Goal: Information Seeking & Learning: Learn about a topic

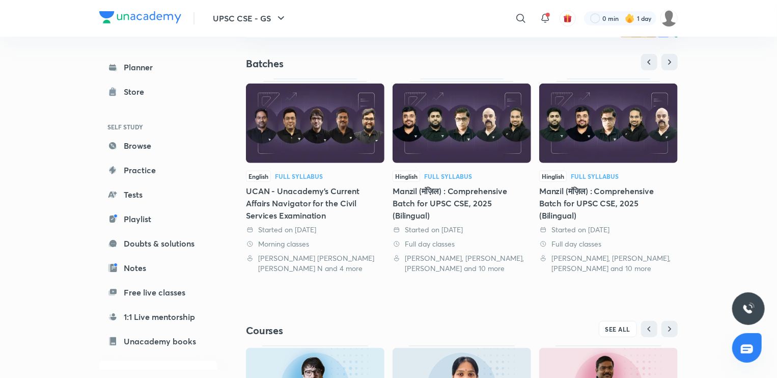
scroll to position [240, 0]
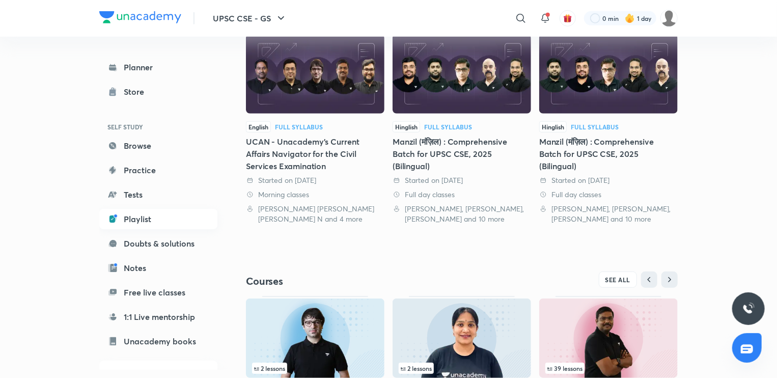
click at [145, 220] on link "Playlist" at bounding box center [158, 219] width 118 height 20
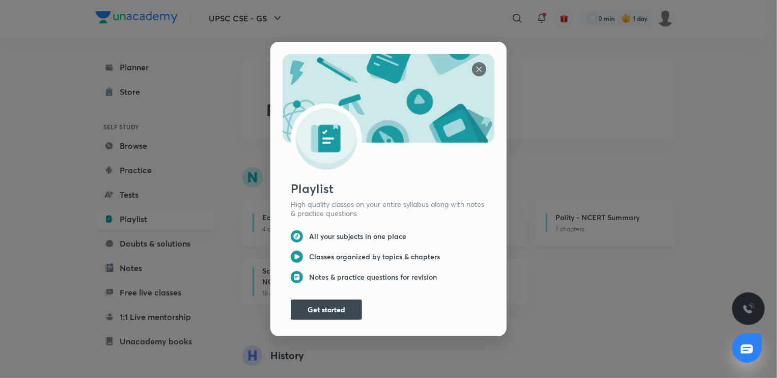
click at [320, 315] on div "Playlist High quality classes on your entire syllabus along with notes & practi…" at bounding box center [389, 249] width 212 height 141
click at [467, 65] on img at bounding box center [389, 112] width 212 height 116
click at [474, 64] on img at bounding box center [479, 69] width 14 height 14
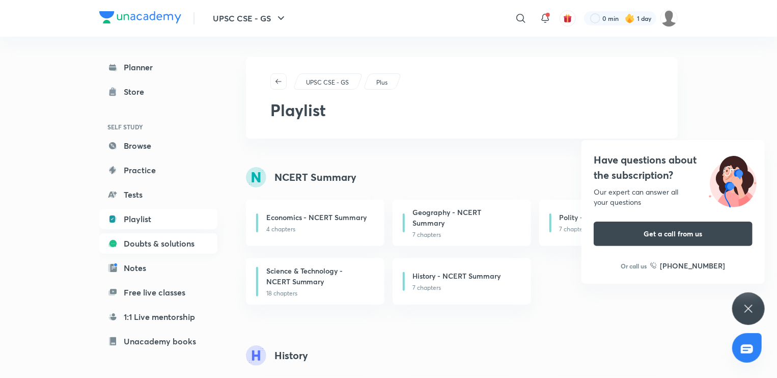
scroll to position [80, 0]
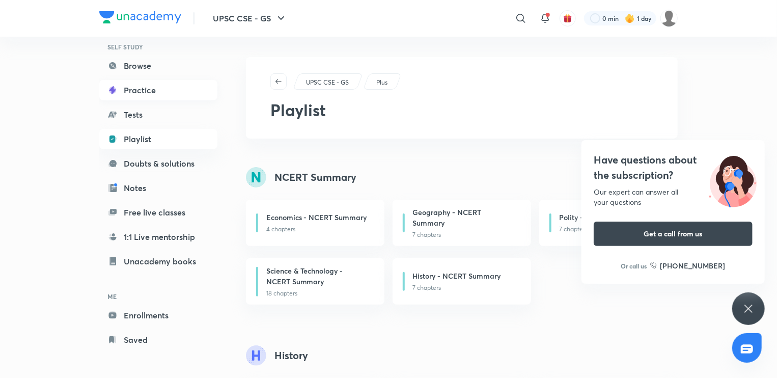
click at [147, 82] on link "Practice" at bounding box center [158, 90] width 118 height 20
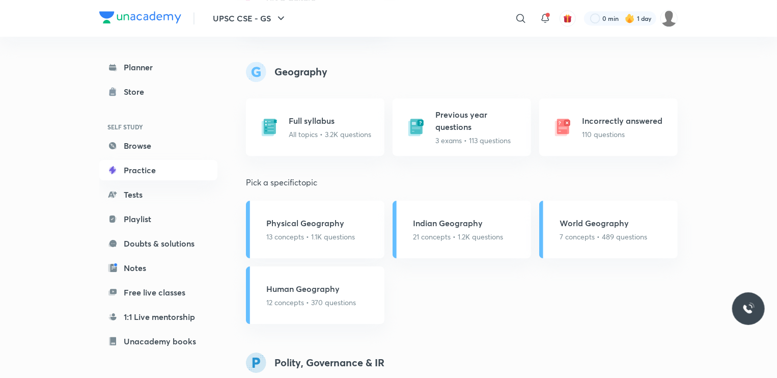
scroll to position [1501, 0]
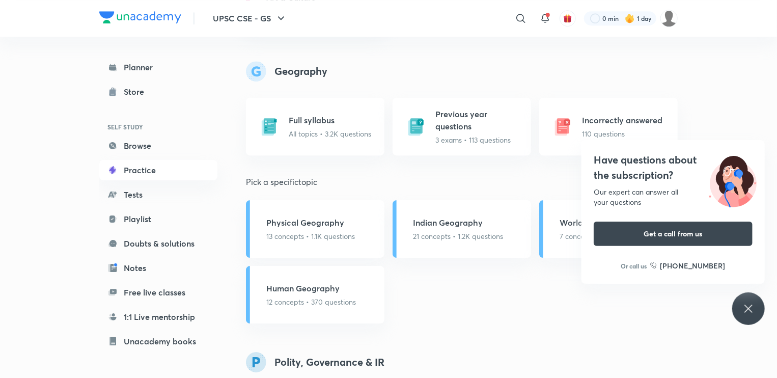
click at [750, 313] on icon at bounding box center [748, 308] width 12 height 12
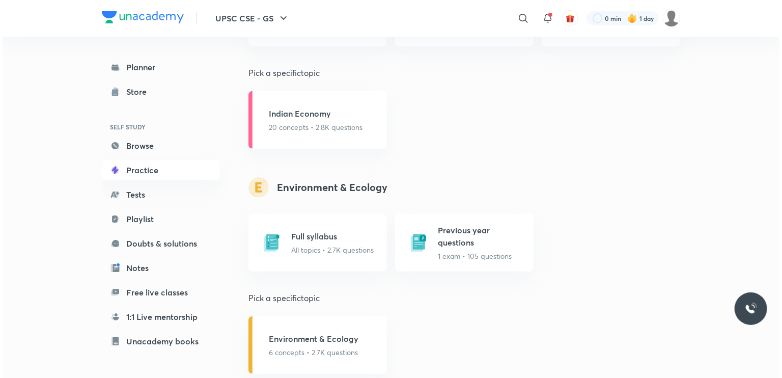
scroll to position [2126, 0]
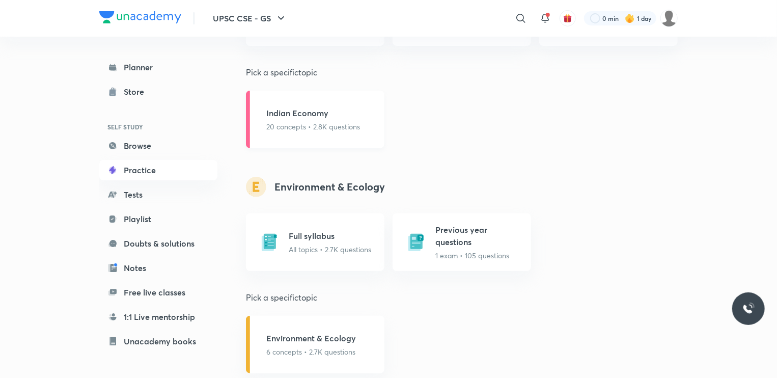
click at [282, 119] on div "Indian Economy 20 concepts • 2.8K questions" at bounding box center [313, 119] width 94 height 25
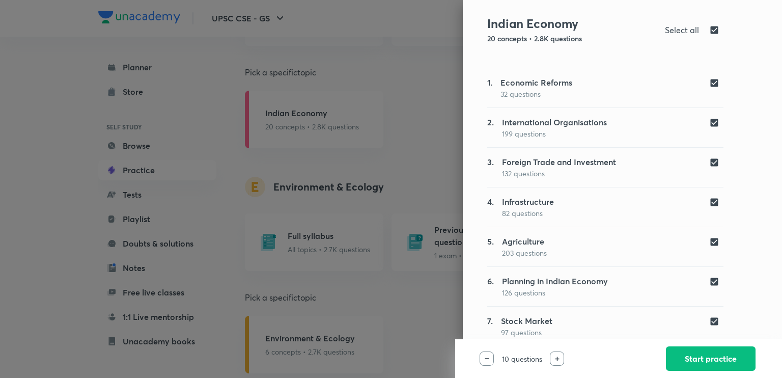
scroll to position [0, 0]
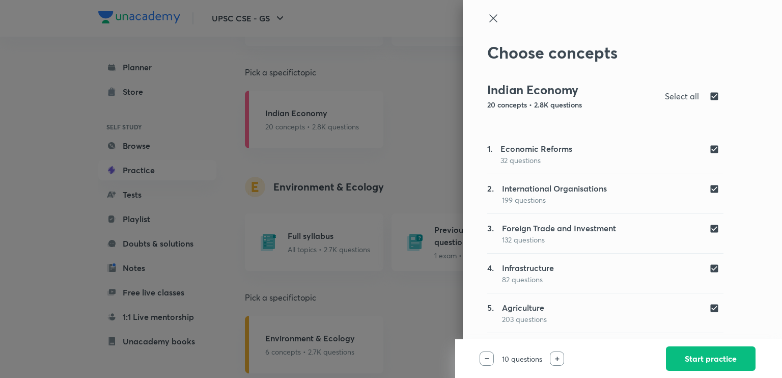
click at [709, 98] on input "checkbox" at bounding box center [716, 96] width 14 height 12
checkbox input "false"
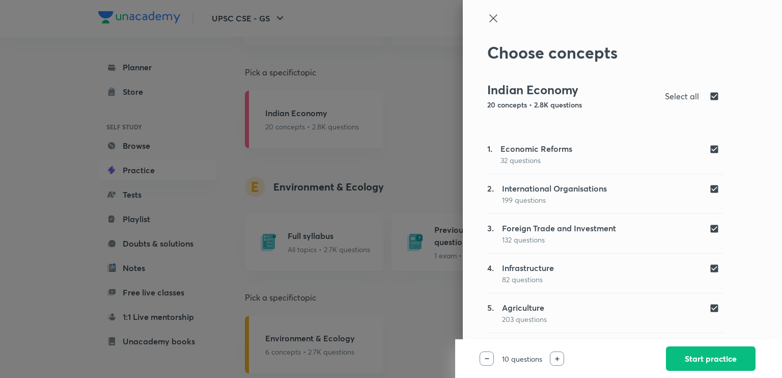
checkbox input "false"
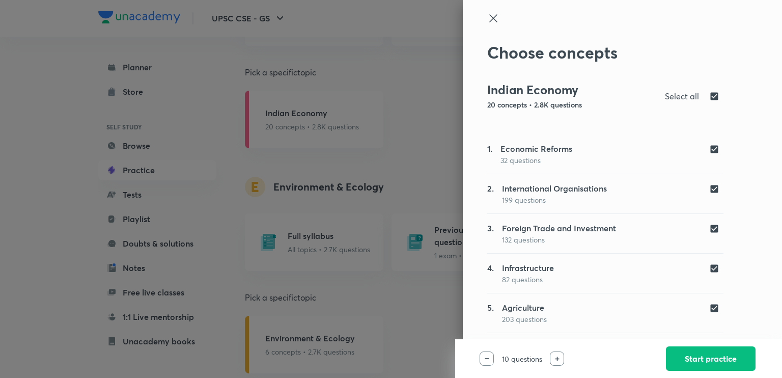
checkbox input "false"
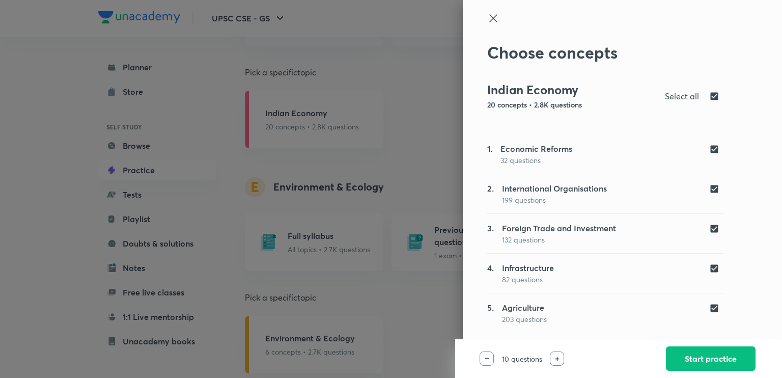
checkbox input "false"
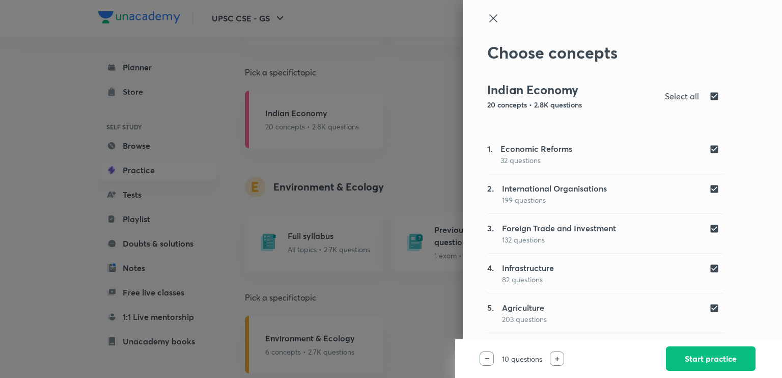
checkbox input "false"
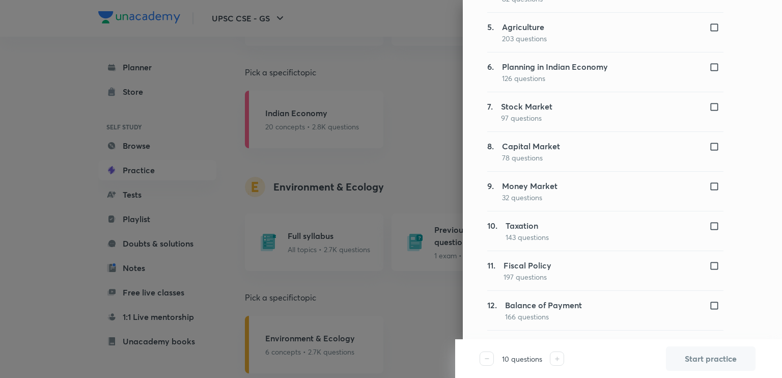
scroll to position [283, 0]
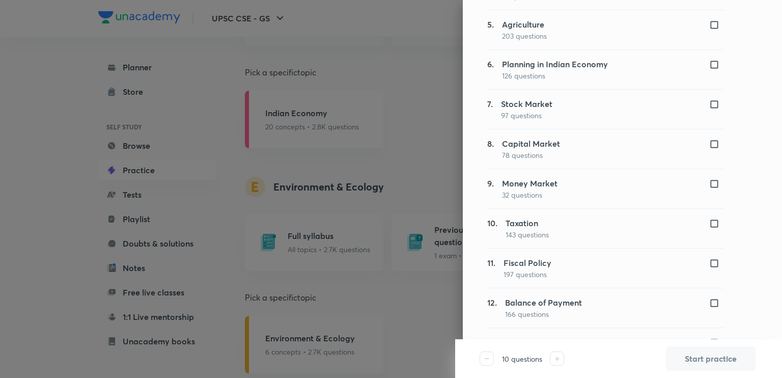
click at [662, 228] on div "10. Taxation 143 questions" at bounding box center [605, 228] width 236 height 23
click at [711, 221] on input "checkbox" at bounding box center [716, 223] width 14 height 10
checkbox input "true"
click at [709, 260] on input "checkbox" at bounding box center [716, 263] width 14 height 10
checkbox input "true"
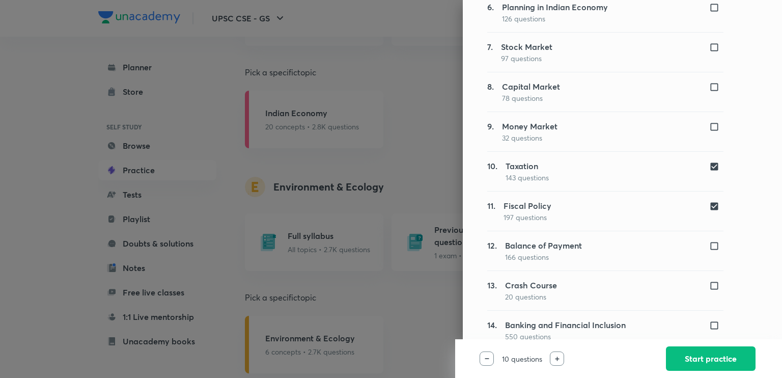
scroll to position [342, 0]
click at [559, 362] on div at bounding box center [557, 358] width 14 height 14
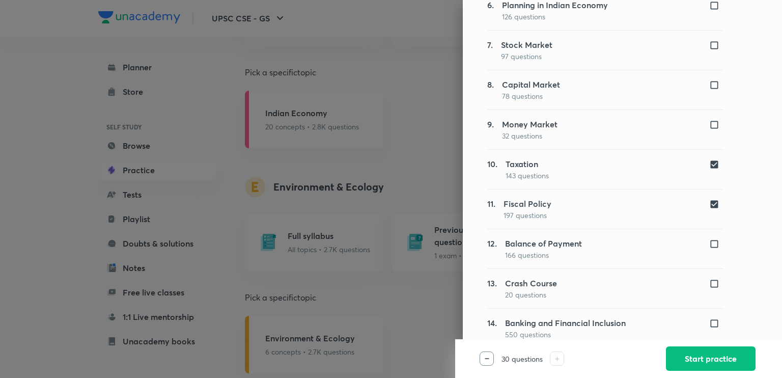
click at [714, 358] on input "checkbox" at bounding box center [716, 363] width 14 height 10
checkbox input "true"
click at [705, 356] on button "Start practice" at bounding box center [711, 357] width 90 height 24
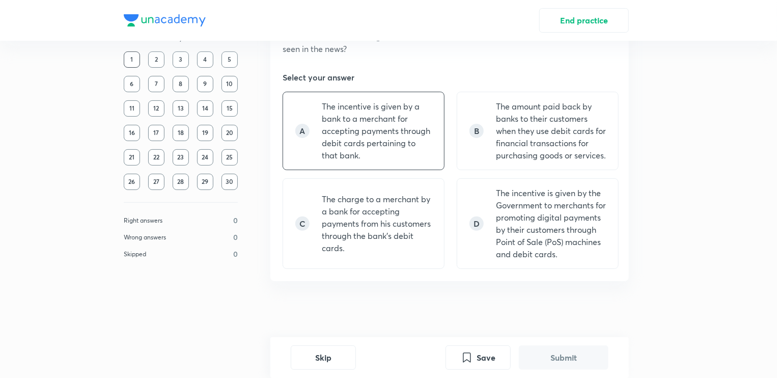
scroll to position [81, 0]
click at [380, 221] on p "The charge to a merchant by a bank for accepting payments from his customers th…" at bounding box center [377, 222] width 110 height 61
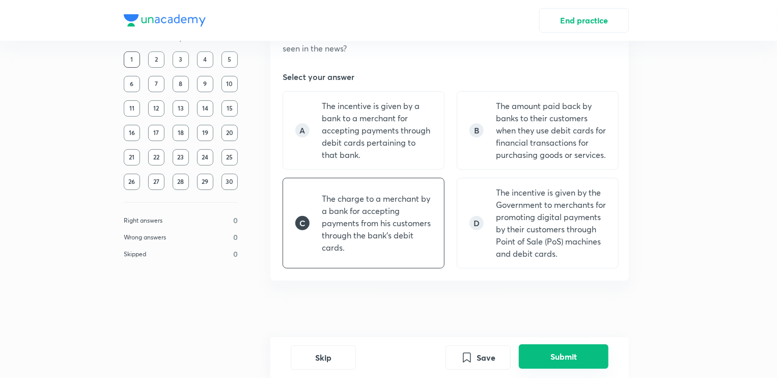
click at [562, 351] on button "Submit" at bounding box center [564, 356] width 90 height 24
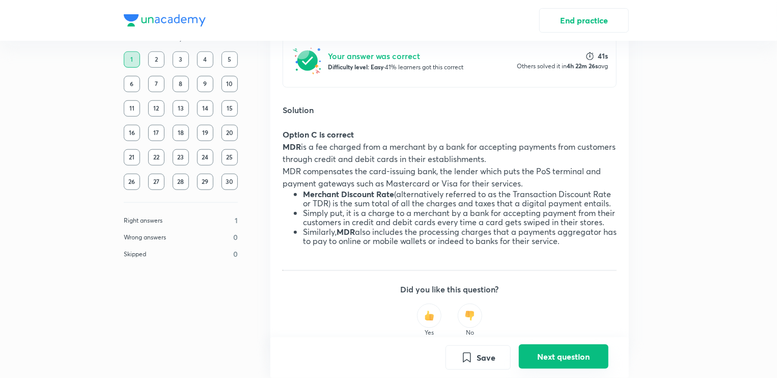
click at [562, 351] on button "Next question" at bounding box center [564, 356] width 90 height 24
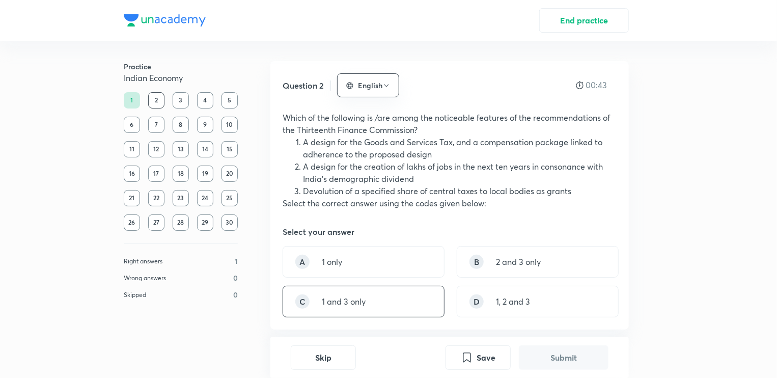
click at [350, 299] on p "1 and 3 only" at bounding box center [344, 301] width 44 height 12
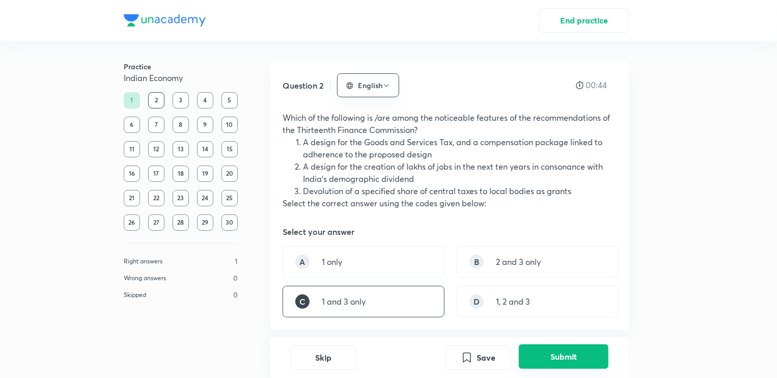
click at [540, 355] on button "Submit" at bounding box center [564, 356] width 90 height 24
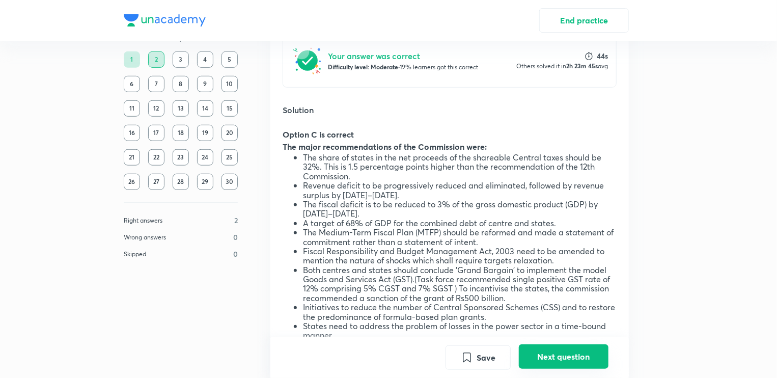
click at [540, 355] on button "Next question" at bounding box center [564, 356] width 90 height 24
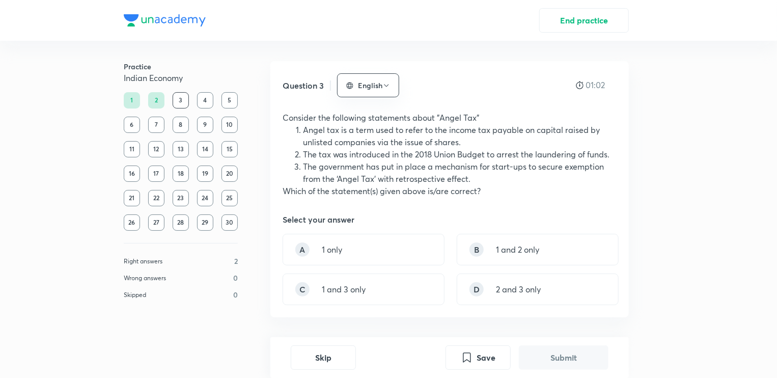
click at [342, 221] on h5 "Select your answer" at bounding box center [319, 219] width 72 height 12
click at [349, 244] on div "A 1 only" at bounding box center [364, 250] width 162 height 32
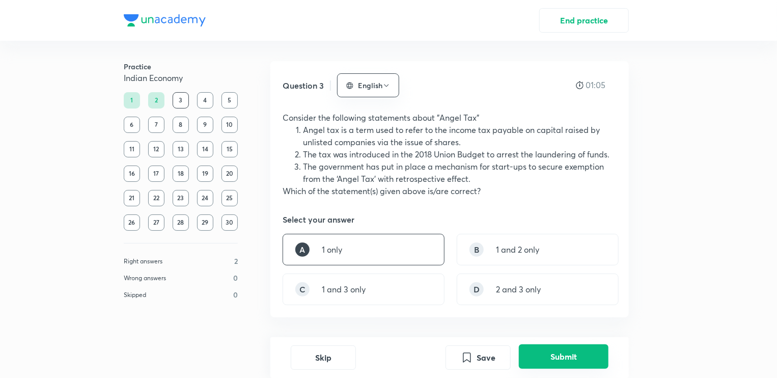
click at [557, 347] on button "Submit" at bounding box center [564, 356] width 90 height 24
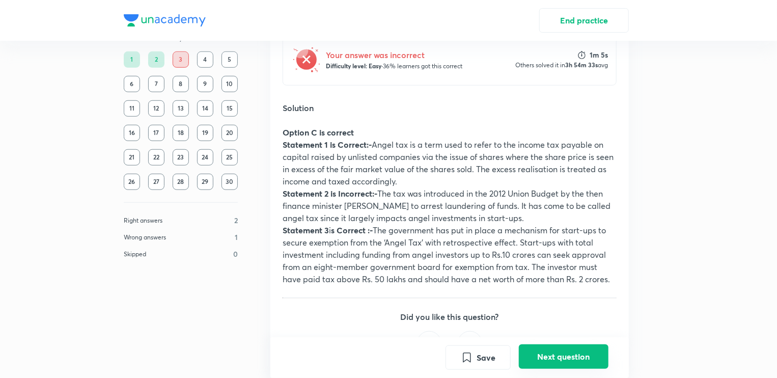
click at [561, 350] on button "Next question" at bounding box center [564, 356] width 90 height 24
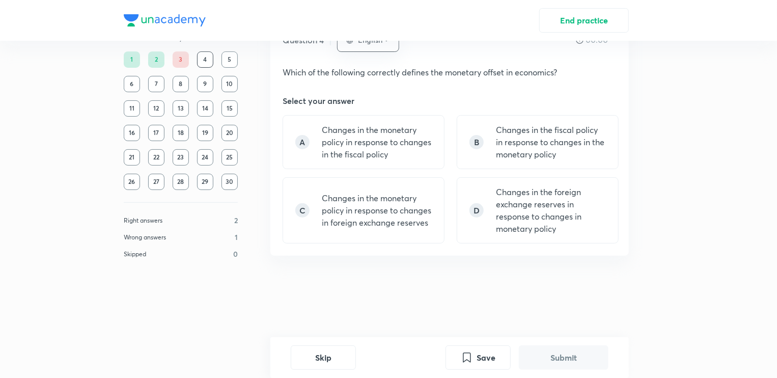
scroll to position [0, 0]
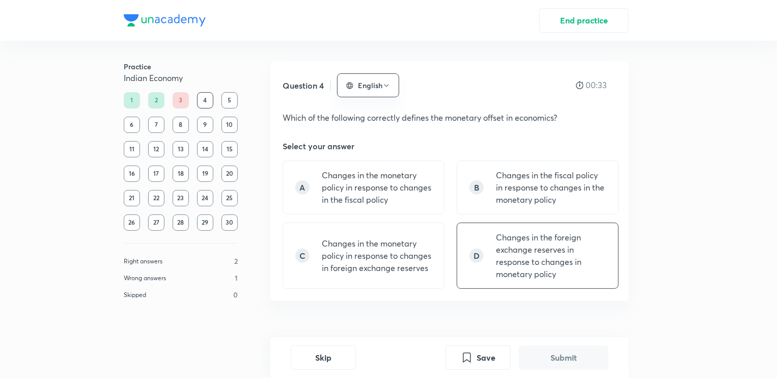
click at [523, 276] on p "Changes in the foreign exchange reserves in response to changes in monetary pol…" at bounding box center [551, 255] width 110 height 49
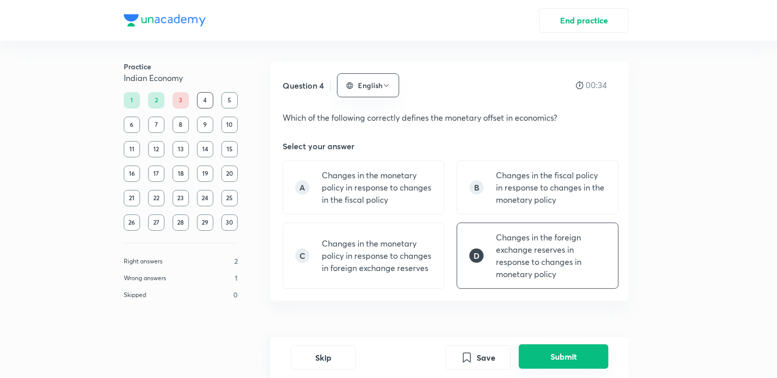
click at [569, 364] on button "Submit" at bounding box center [564, 356] width 90 height 24
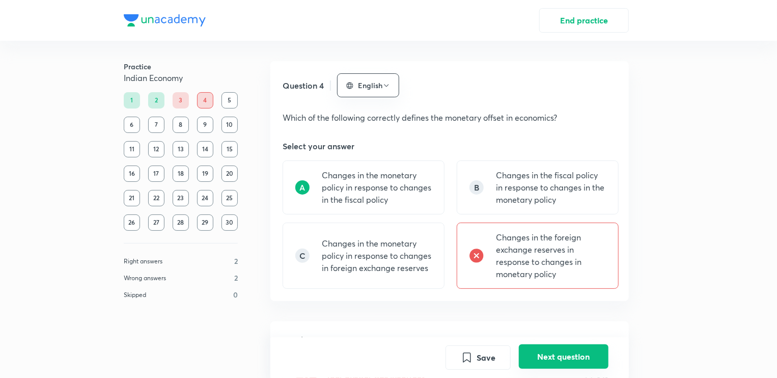
scroll to position [318, 0]
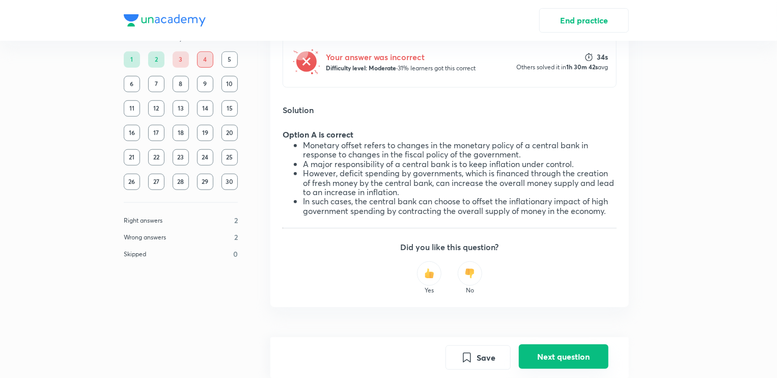
click at [569, 364] on button "Next question" at bounding box center [564, 356] width 90 height 24
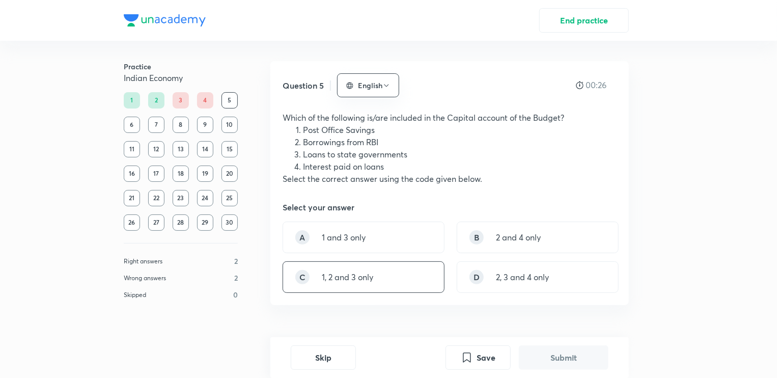
click at [352, 276] on p "1, 2 and 3 only" at bounding box center [347, 277] width 51 height 12
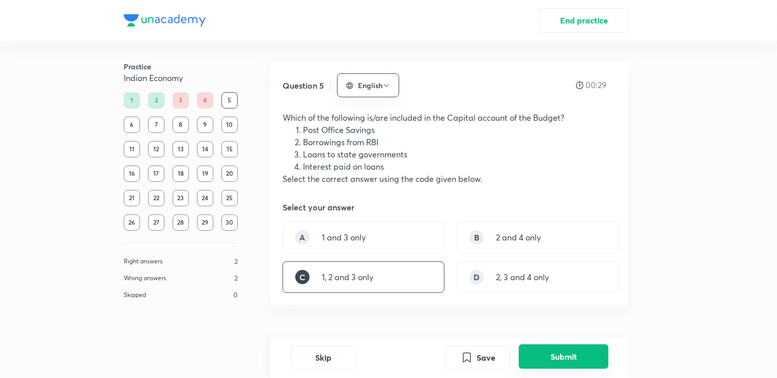
click at [540, 361] on button "Submit" at bounding box center [564, 356] width 90 height 24
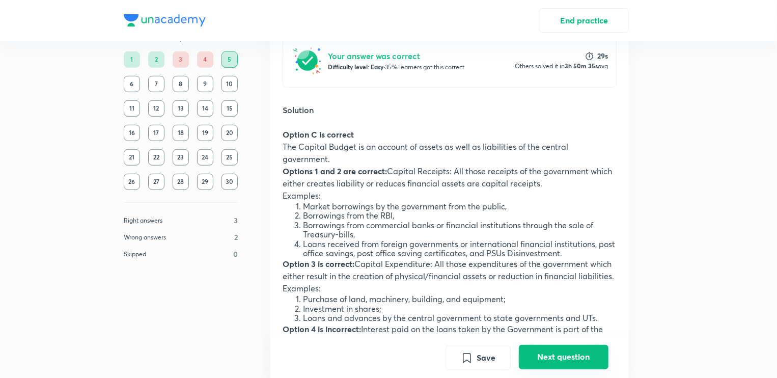
click at [540, 361] on button "Next question" at bounding box center [564, 356] width 90 height 24
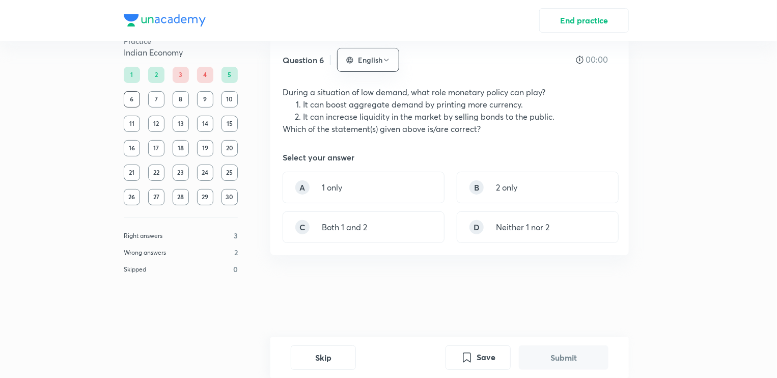
scroll to position [0, 0]
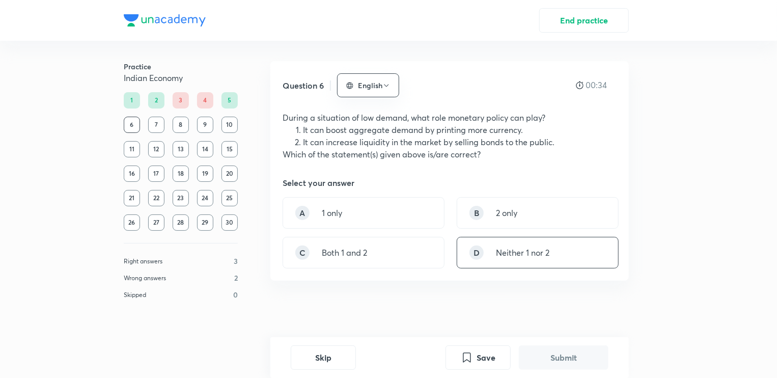
click at [501, 255] on p "Neither 1 nor 2" at bounding box center [522, 252] width 53 height 12
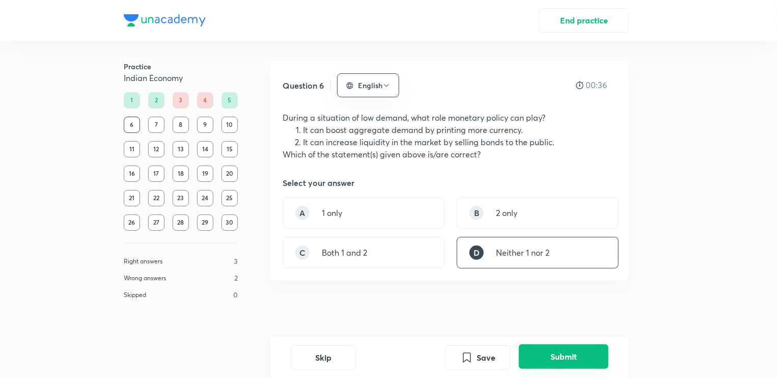
click at [564, 358] on button "Submit" at bounding box center [564, 356] width 90 height 24
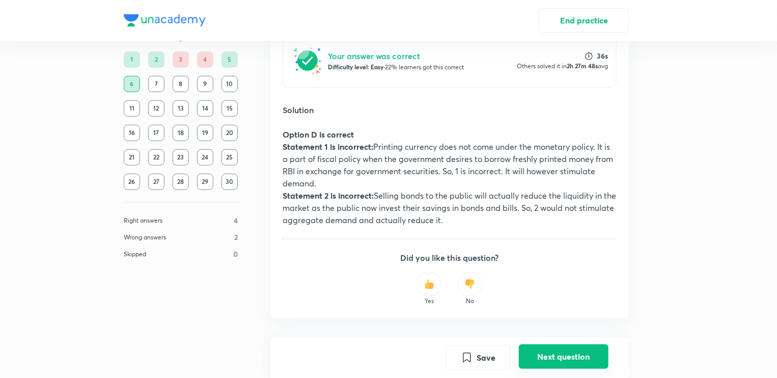
click at [548, 361] on button "Next question" at bounding box center [564, 356] width 90 height 24
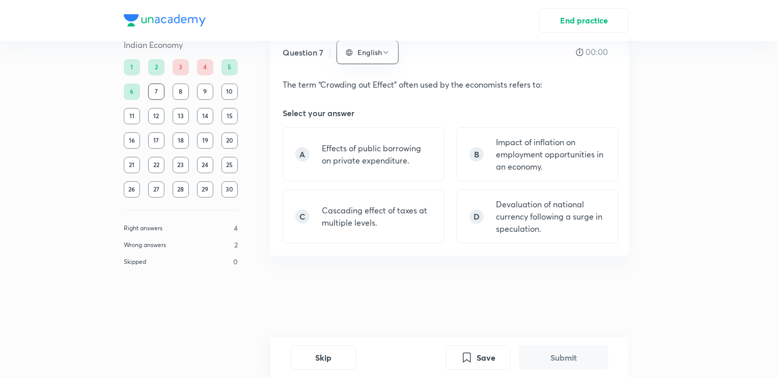
scroll to position [0, 0]
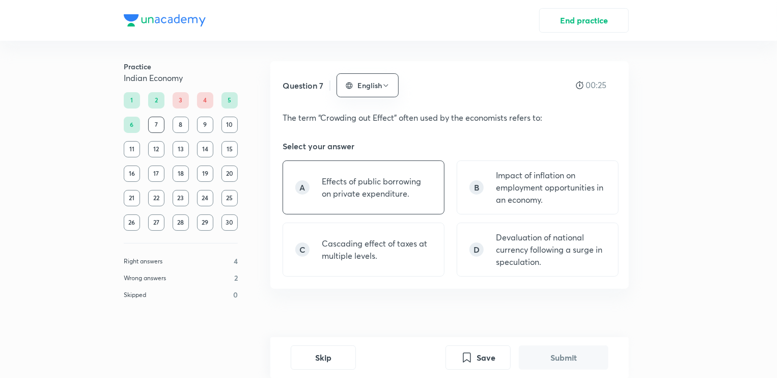
click at [405, 192] on p "Effects of public borrowing on private expenditure." at bounding box center [377, 187] width 110 height 24
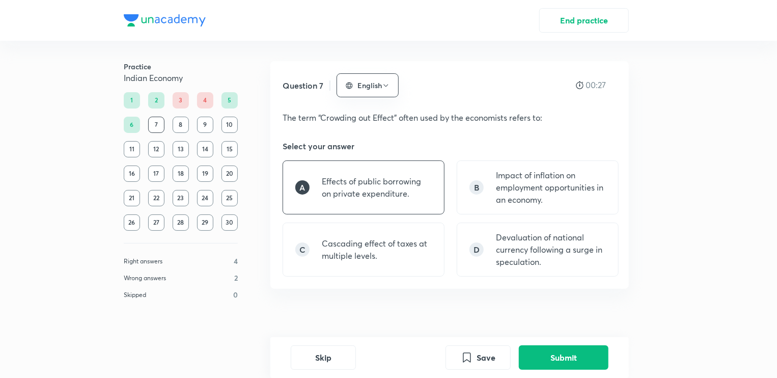
click at [545, 345] on div "Skip Save Submit" at bounding box center [449, 357] width 358 height 41
click at [545, 352] on button "Submit" at bounding box center [564, 356] width 90 height 24
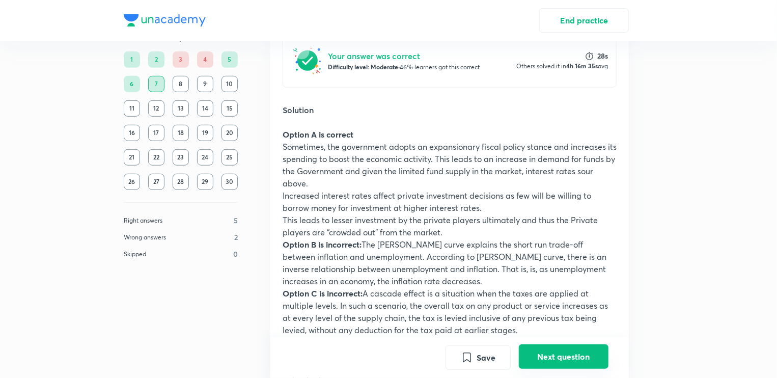
click at [545, 352] on button "Next question" at bounding box center [564, 356] width 90 height 24
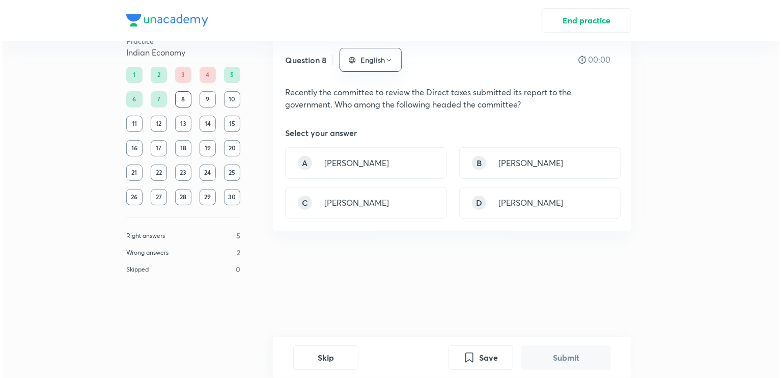
scroll to position [0, 0]
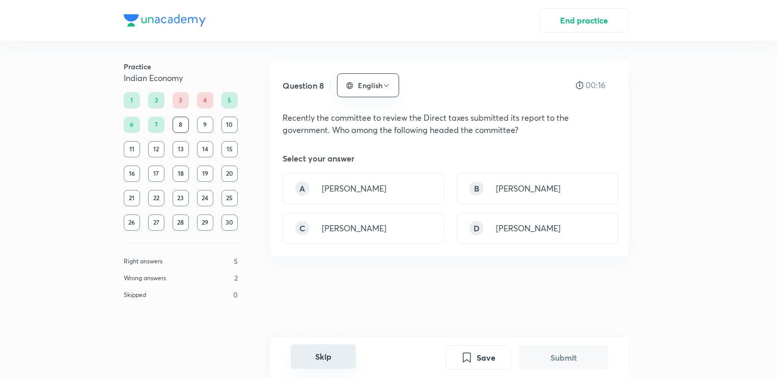
click at [312, 362] on button "Skip" at bounding box center [323, 356] width 65 height 24
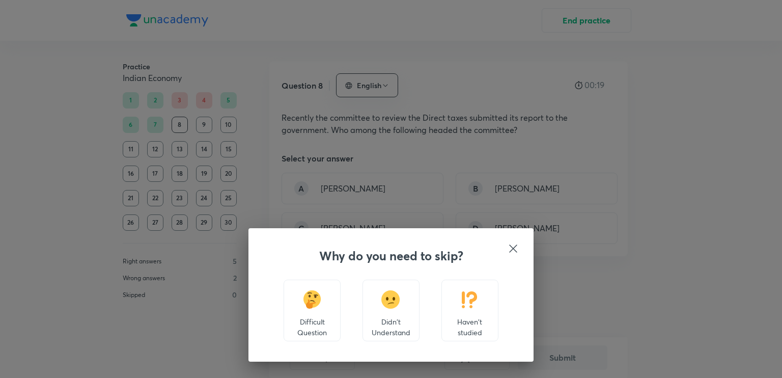
click at [462, 325] on p "Haven't studied" at bounding box center [470, 326] width 40 height 21
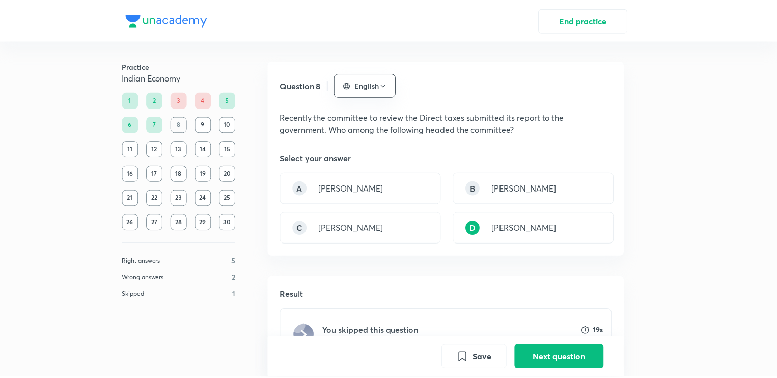
scroll to position [255, 0]
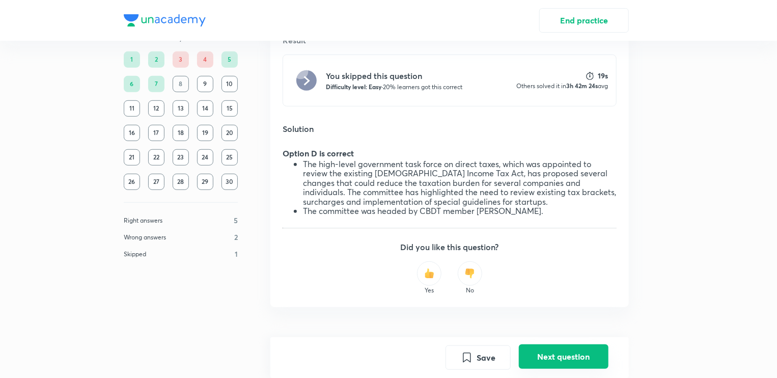
click at [530, 360] on button "Next question" at bounding box center [564, 356] width 90 height 24
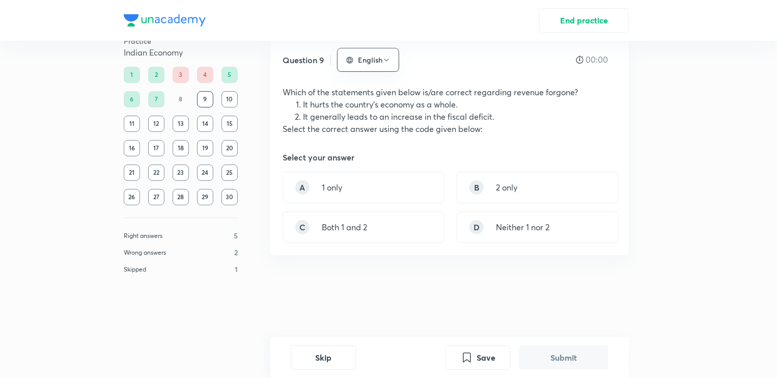
scroll to position [0, 0]
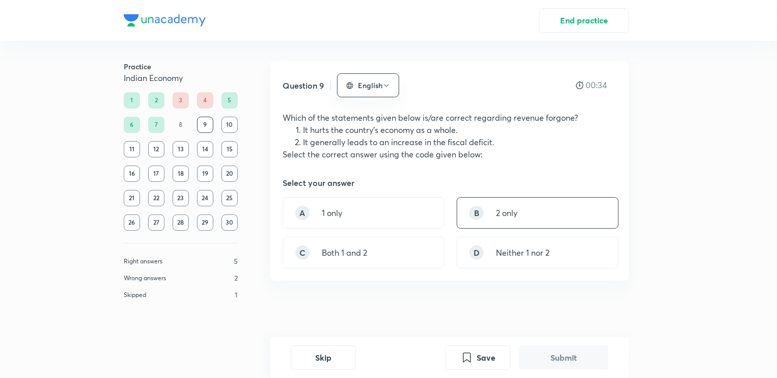
click at [495, 209] on div "B 2 only" at bounding box center [538, 213] width 162 height 32
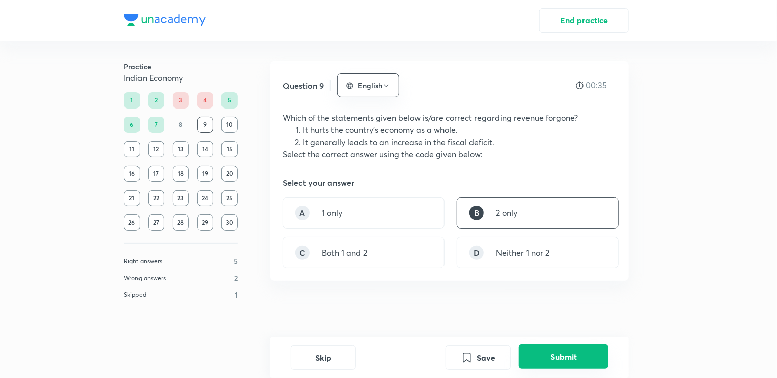
click at [544, 352] on button "Submit" at bounding box center [564, 356] width 90 height 24
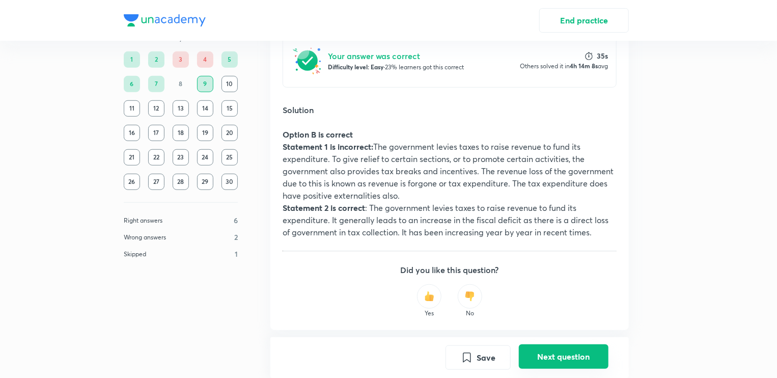
click at [544, 352] on button "Next question" at bounding box center [564, 356] width 90 height 24
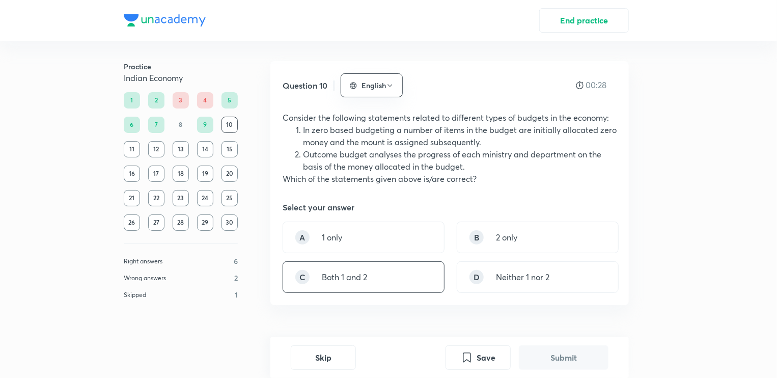
click at [367, 273] on p "Both 1 and 2" at bounding box center [344, 277] width 45 height 12
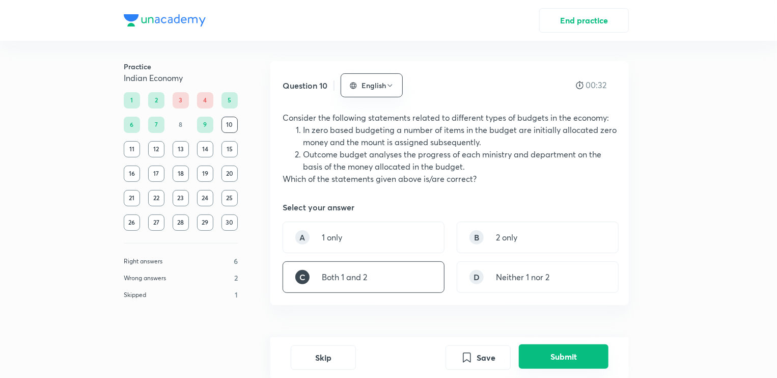
click at [546, 349] on button "Submit" at bounding box center [564, 356] width 90 height 24
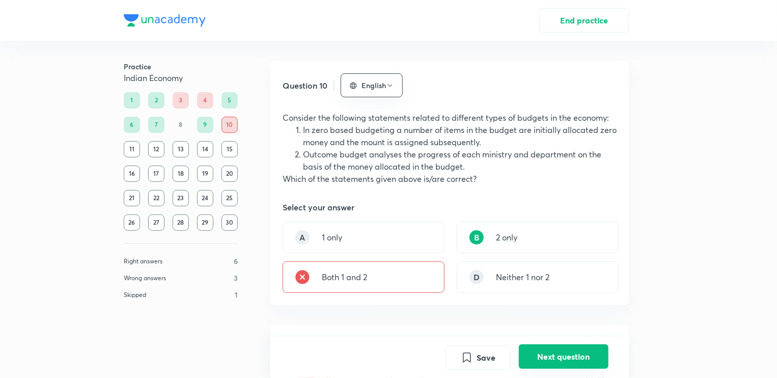
scroll to position [324, 0]
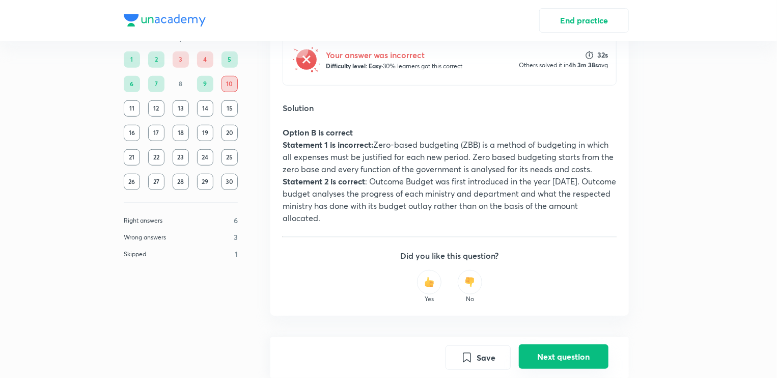
click at [552, 358] on button "Next question" at bounding box center [564, 356] width 90 height 24
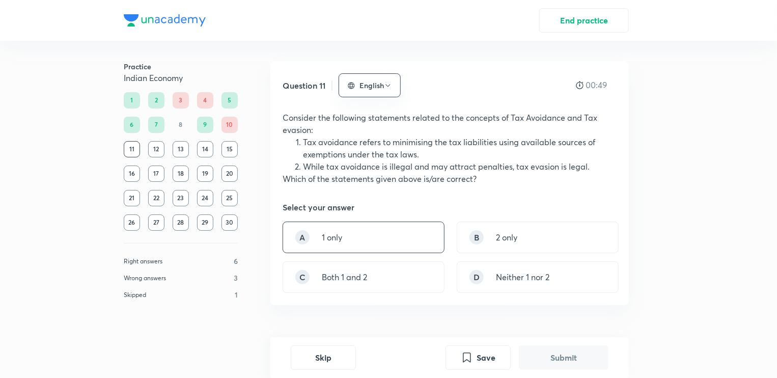
click at [369, 238] on div "A 1 only" at bounding box center [364, 237] width 162 height 32
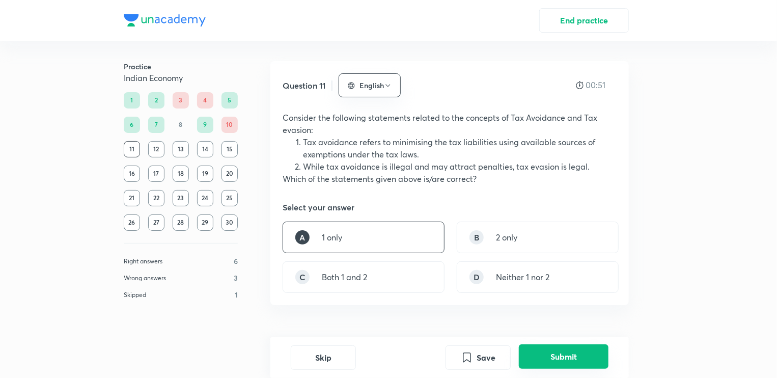
click at [578, 360] on button "Submit" at bounding box center [564, 356] width 90 height 24
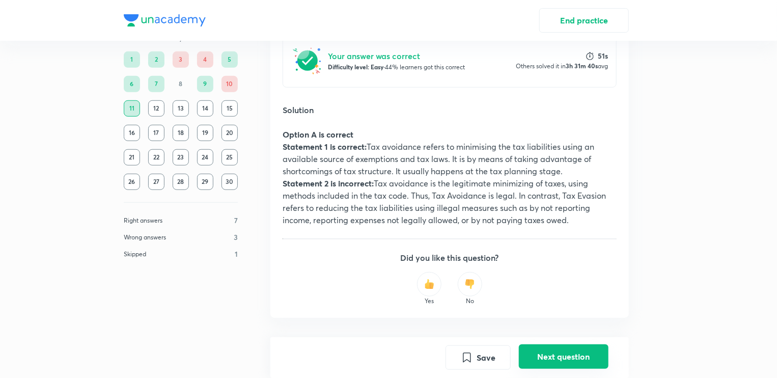
click at [571, 361] on button "Next question" at bounding box center [564, 356] width 90 height 24
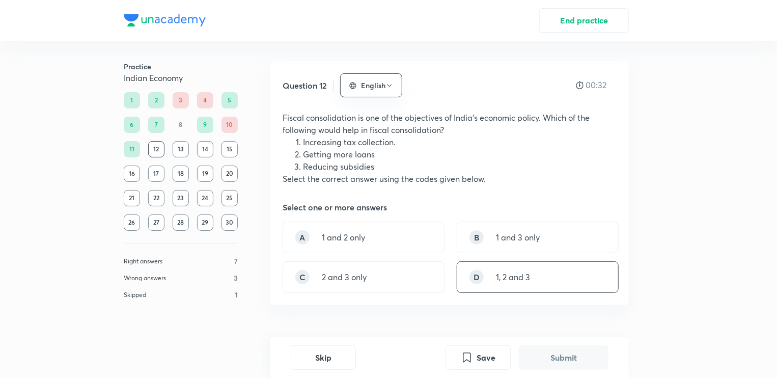
click at [509, 272] on p "1, 2 and 3" at bounding box center [513, 277] width 34 height 12
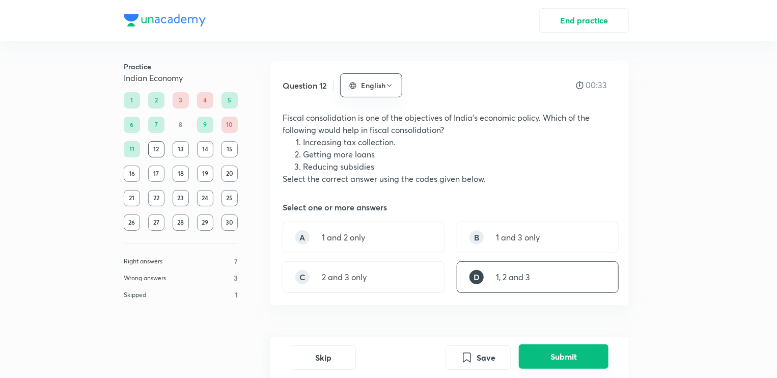
click at [550, 359] on button "Submit" at bounding box center [564, 356] width 90 height 24
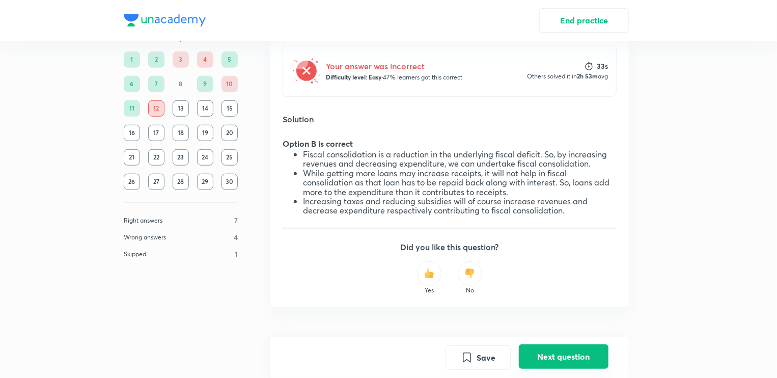
click at [550, 359] on button "Next question" at bounding box center [564, 356] width 90 height 24
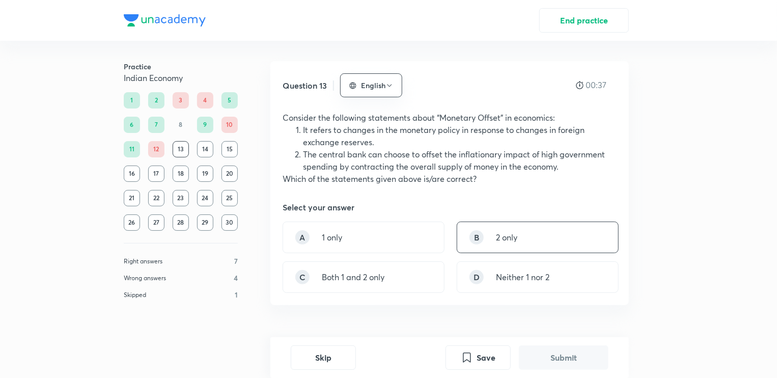
click at [503, 238] on p "2 only" at bounding box center [506, 237] width 21 height 12
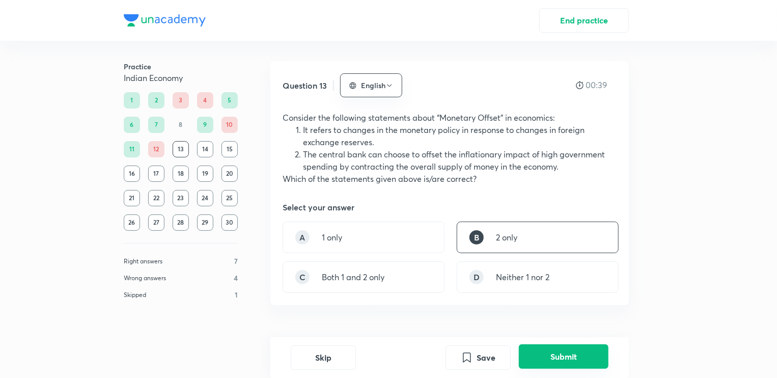
click at [552, 360] on button "Submit" at bounding box center [564, 356] width 90 height 24
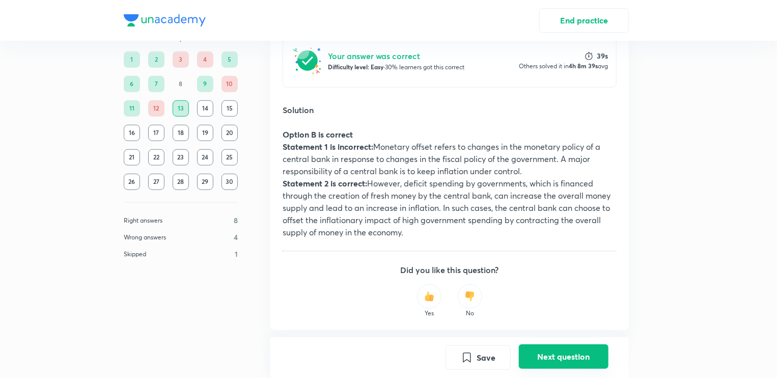
click at [557, 358] on button "Next question" at bounding box center [564, 356] width 90 height 24
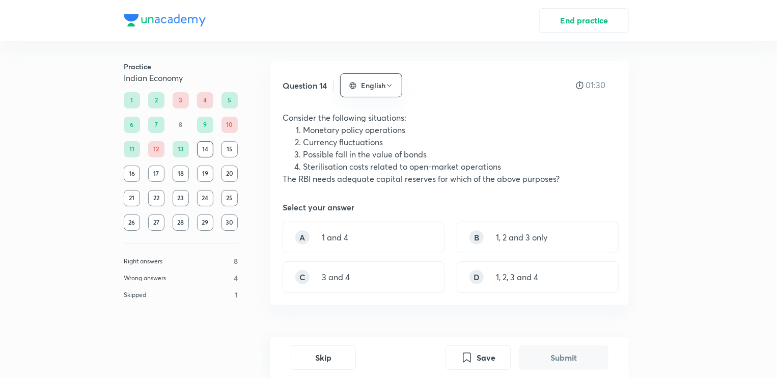
drag, startPoint x: 497, startPoint y: 245, endPoint x: 491, endPoint y: 217, distance: 28.7
click at [491, 217] on div "Question 14 English 01:30 Consider the following situations: Monetary policy op…" at bounding box center [449, 183] width 358 height 244
click at [505, 245] on div "B 1, 2 and 3 only" at bounding box center [538, 237] width 162 height 32
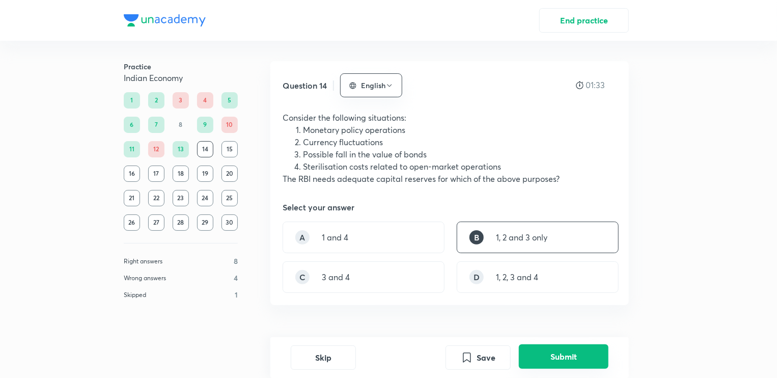
click at [542, 350] on button "Submit" at bounding box center [564, 356] width 90 height 24
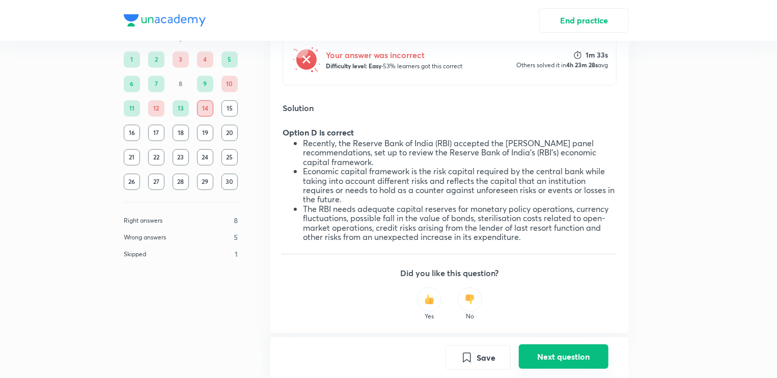
click at [568, 366] on button "Next question" at bounding box center [564, 356] width 90 height 24
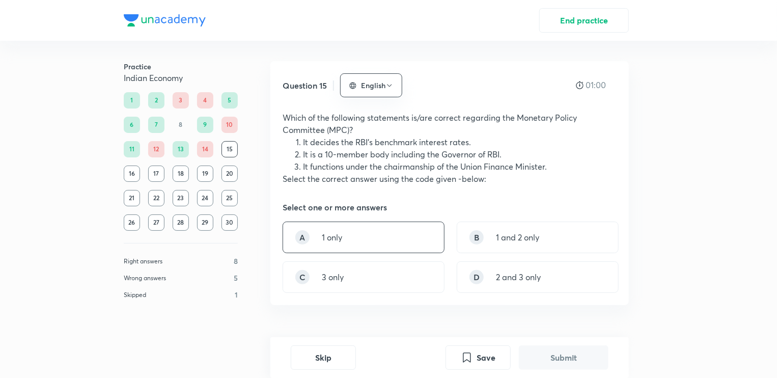
click at [389, 237] on div "A 1 only" at bounding box center [364, 237] width 162 height 32
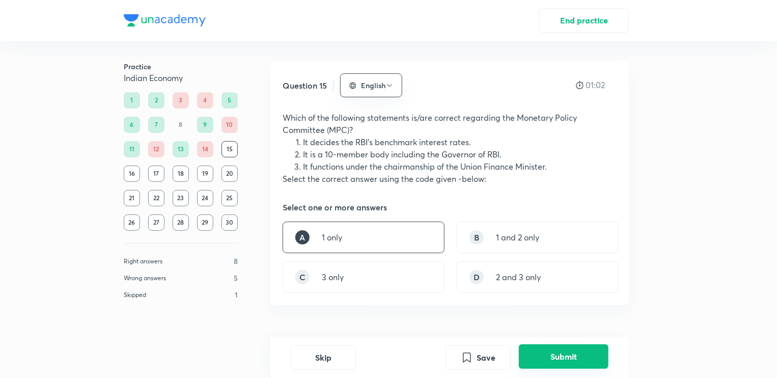
click at [570, 359] on button "Submit" at bounding box center [564, 356] width 90 height 24
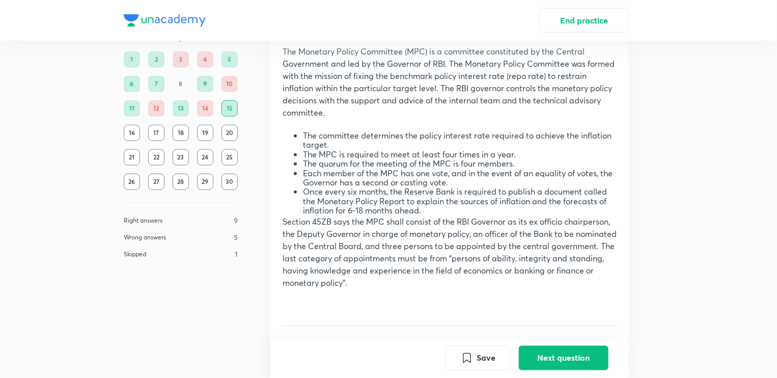
scroll to position [432, 0]
click at [549, 359] on button "Next question" at bounding box center [564, 356] width 90 height 24
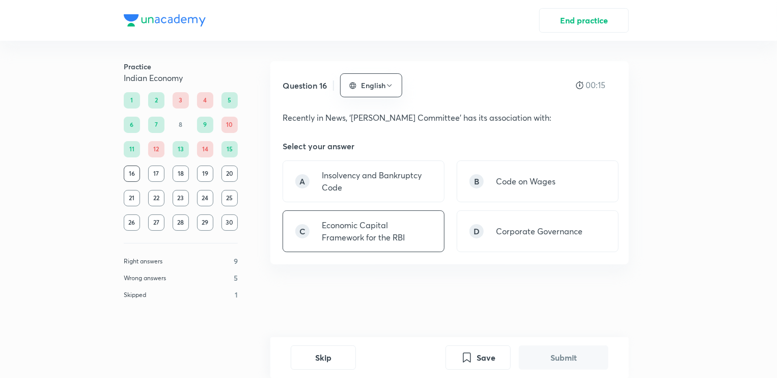
click at [354, 234] on p "Economic Capital Framework for the RBI" at bounding box center [377, 231] width 110 height 24
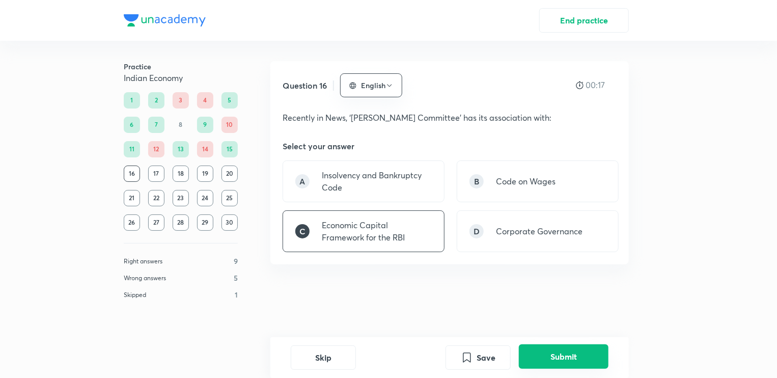
click at [549, 353] on button "Submit" at bounding box center [564, 356] width 90 height 24
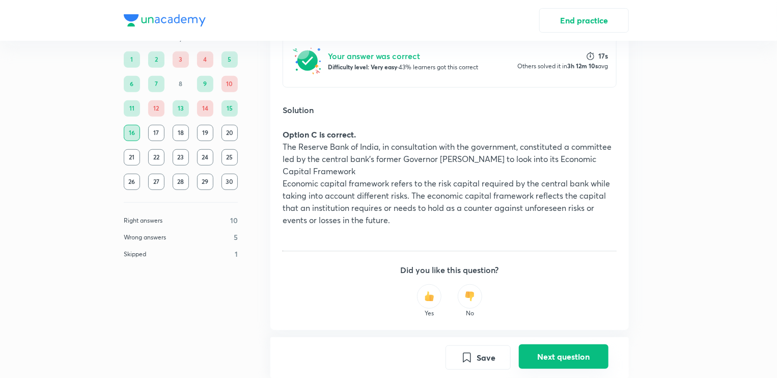
click at [549, 353] on button "Next question" at bounding box center [564, 356] width 90 height 24
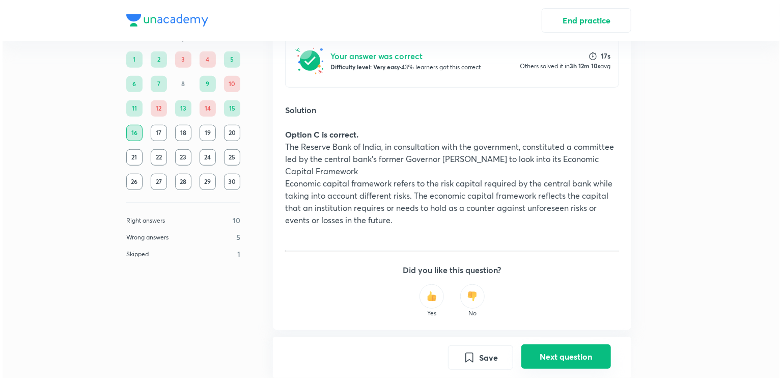
scroll to position [0, 0]
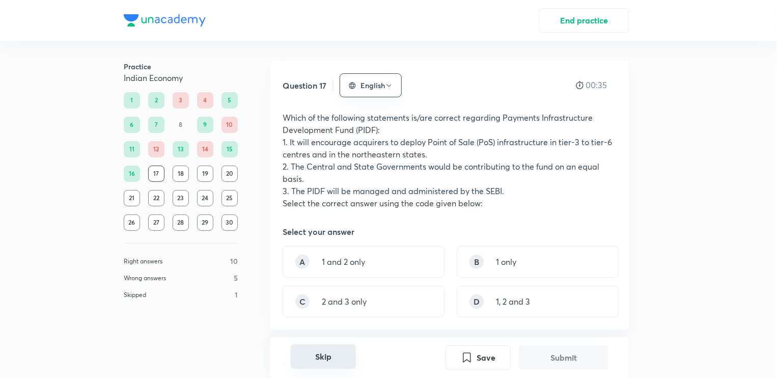
click at [342, 354] on button "Skip" at bounding box center [323, 356] width 65 height 24
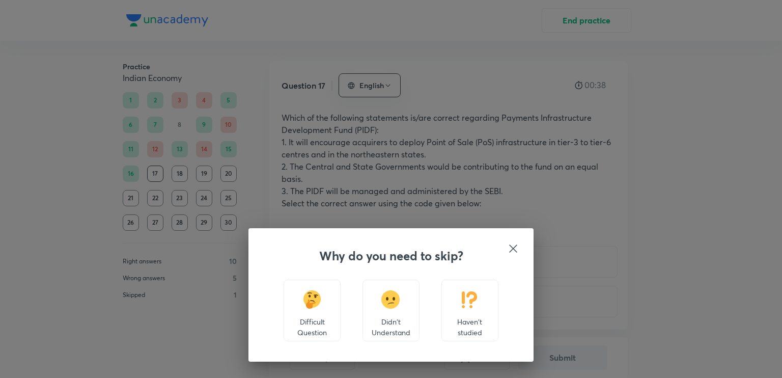
click at [474, 293] on img at bounding box center [469, 299] width 19 height 18
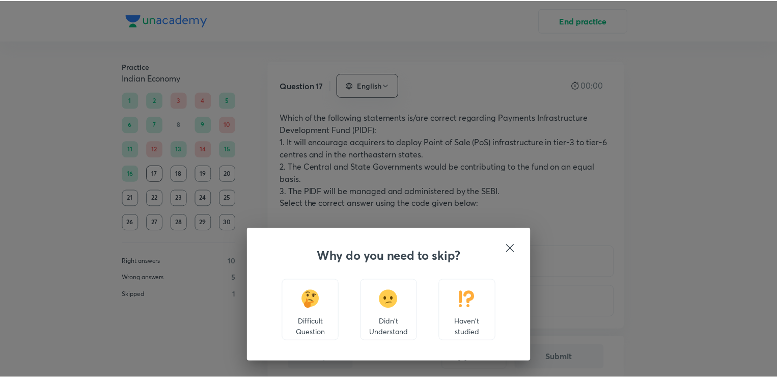
scroll to position [349, 0]
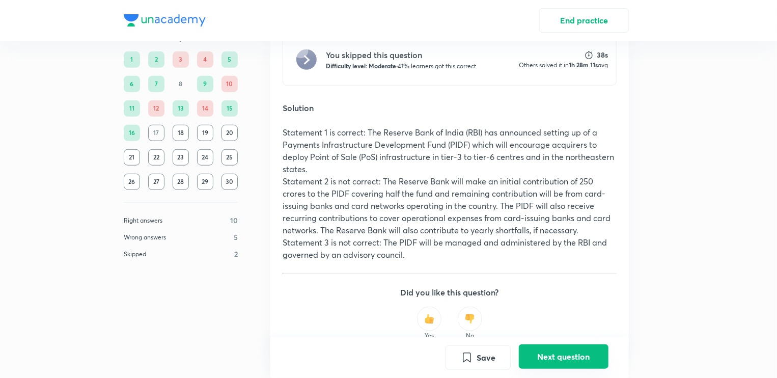
click at [528, 356] on button "Next question" at bounding box center [564, 356] width 90 height 24
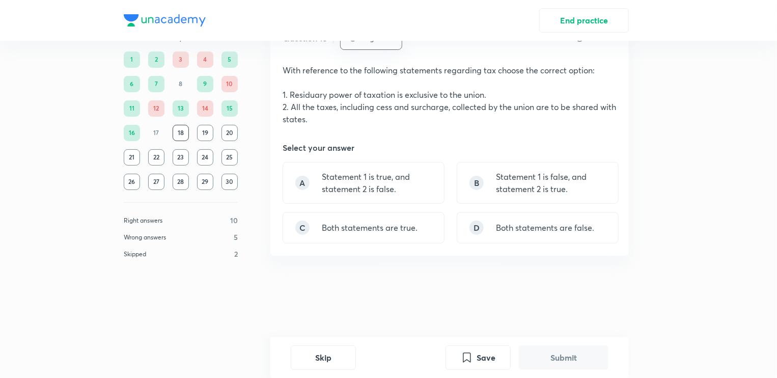
scroll to position [0, 0]
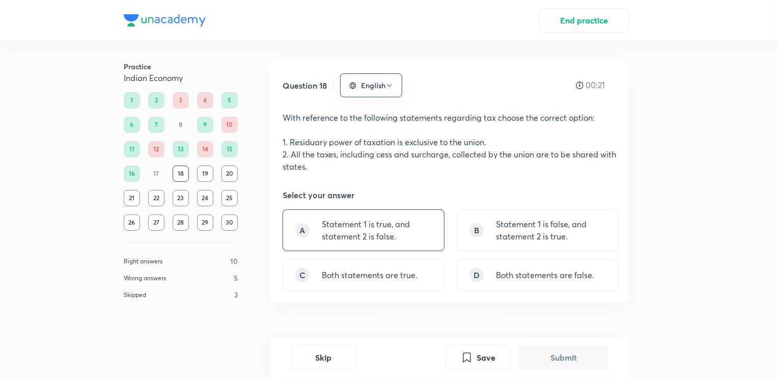
click at [394, 228] on p "Statement 1 is true, and statement 2 is false." at bounding box center [377, 230] width 110 height 24
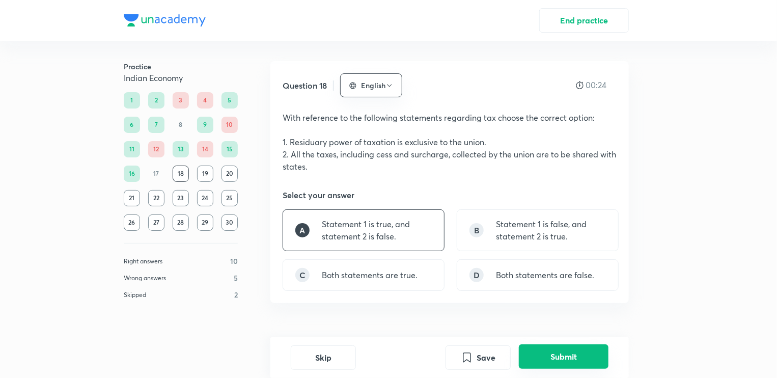
click at [579, 364] on button "Submit" at bounding box center [564, 356] width 90 height 24
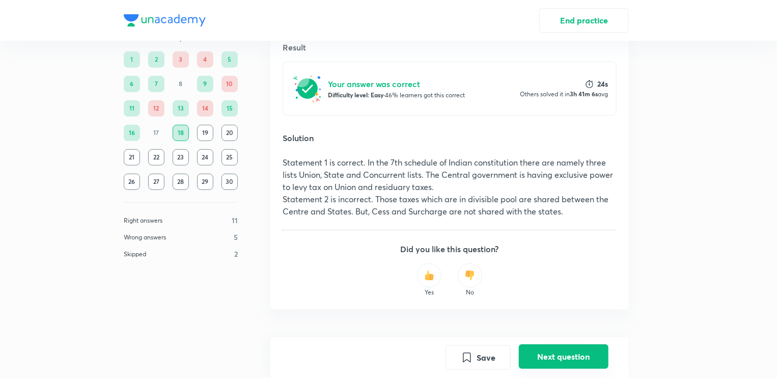
click at [568, 350] on button "Next question" at bounding box center [564, 356] width 90 height 24
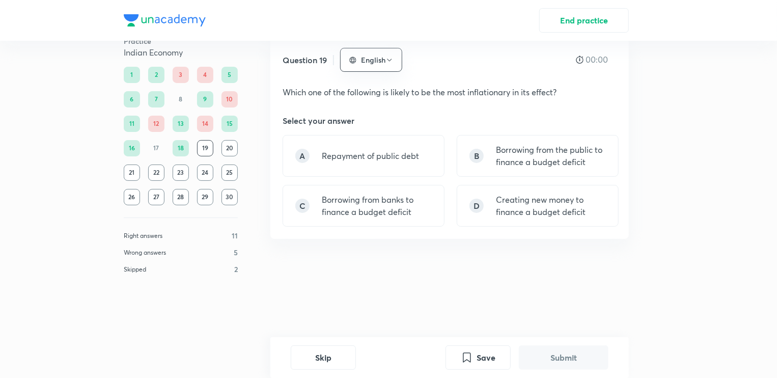
scroll to position [0, 0]
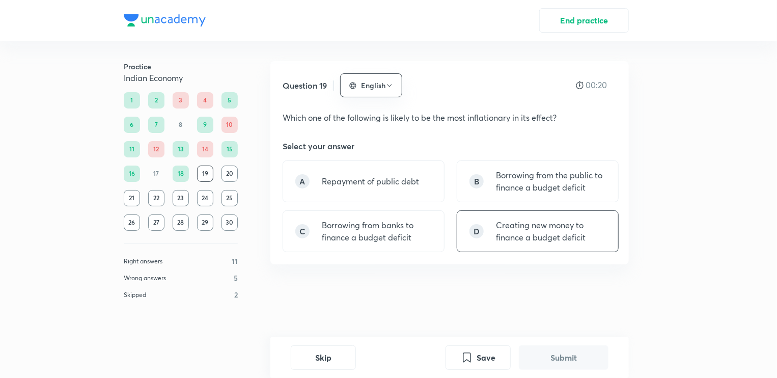
click at [550, 240] on p "Creating new money to finance a budget deficit" at bounding box center [551, 231] width 110 height 24
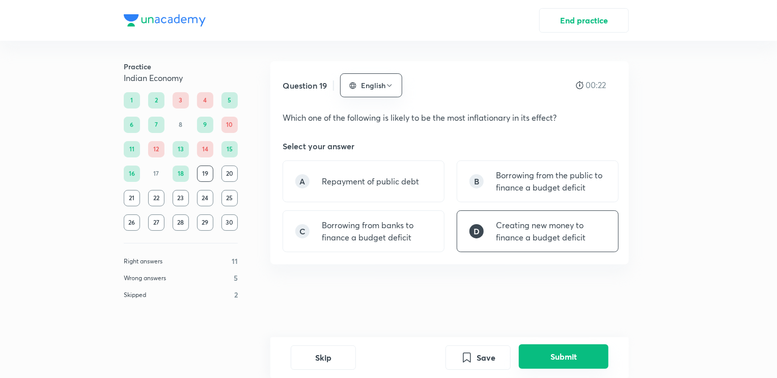
click at [559, 351] on button "Submit" at bounding box center [564, 356] width 90 height 24
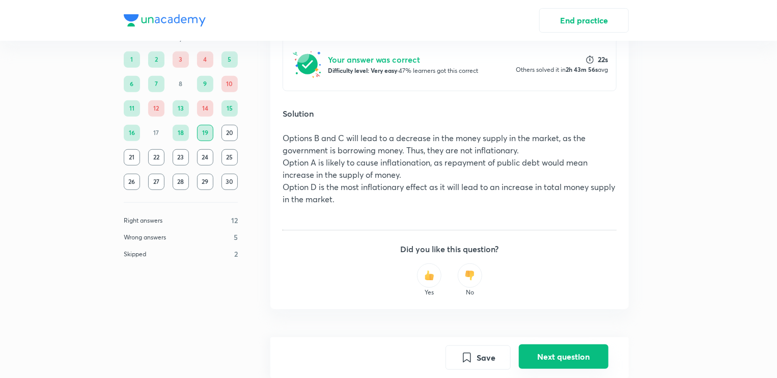
click at [559, 351] on button "Next question" at bounding box center [564, 356] width 90 height 24
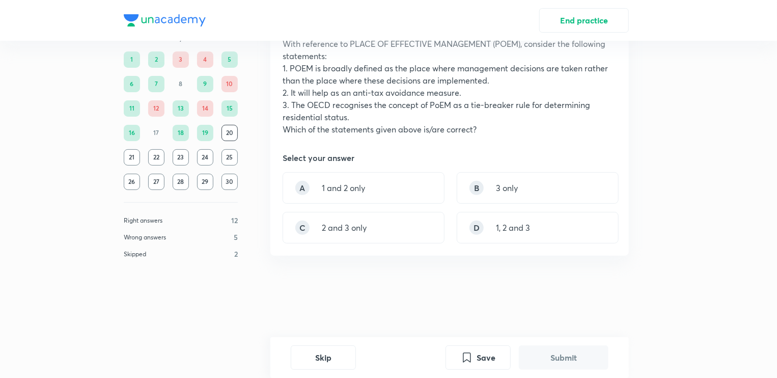
scroll to position [0, 0]
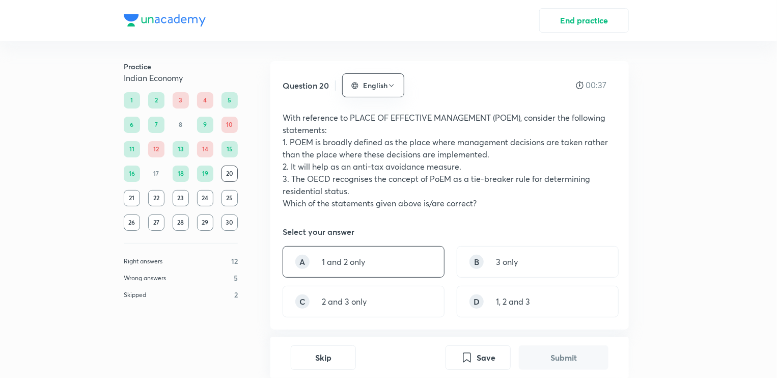
click at [314, 267] on div "A 1 and 2 only" at bounding box center [364, 262] width 162 height 32
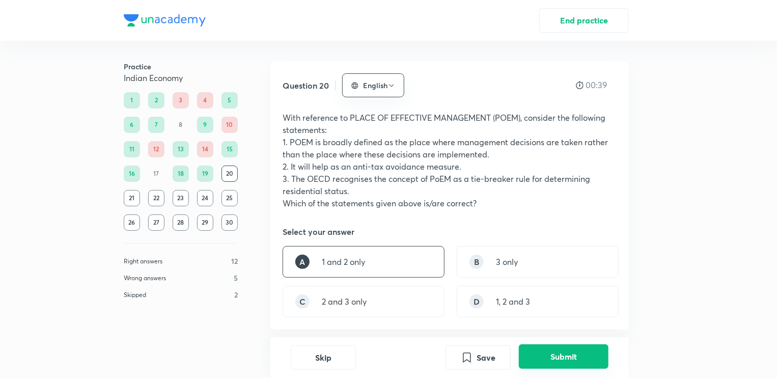
click at [556, 351] on button "Submit" at bounding box center [564, 356] width 90 height 24
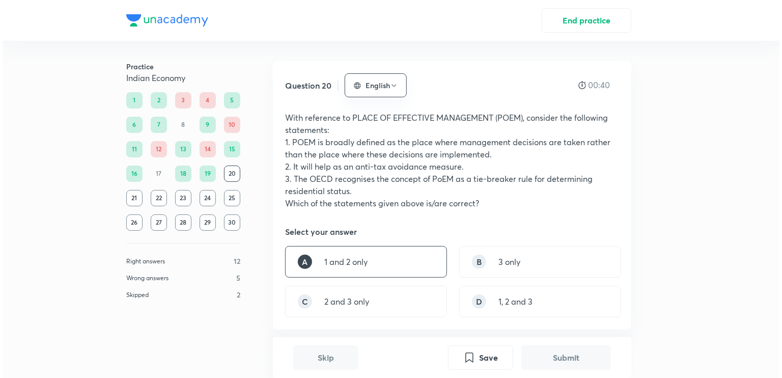
scroll to position [349, 0]
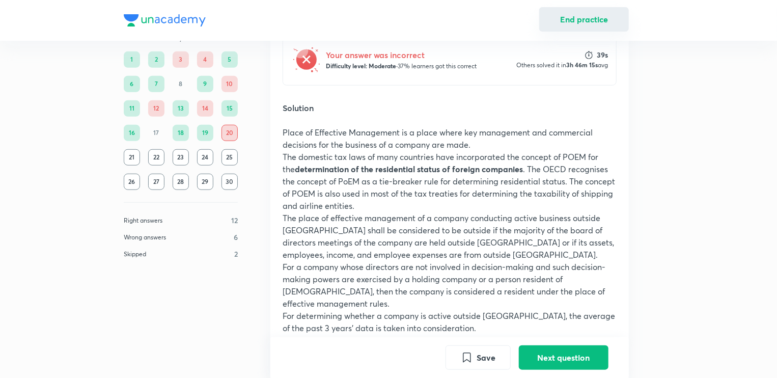
click at [567, 19] on button "End practice" at bounding box center [584, 19] width 90 height 24
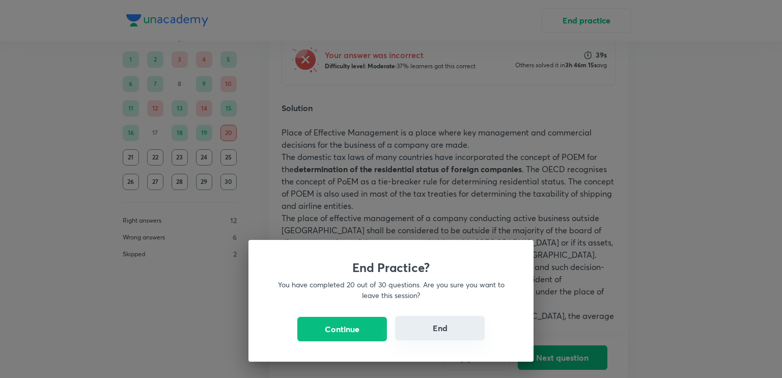
click at [443, 329] on button "End" at bounding box center [440, 328] width 90 height 24
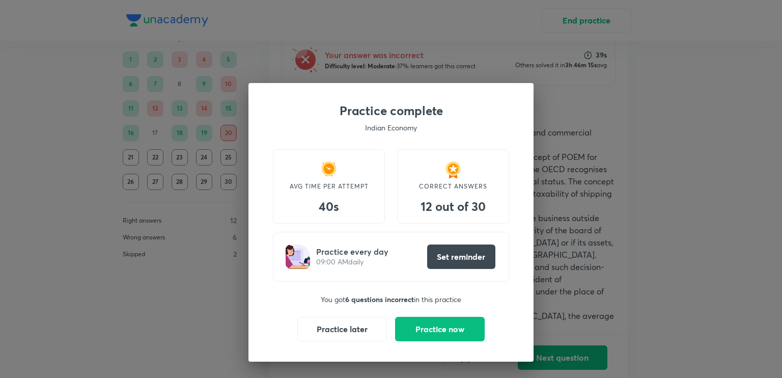
click at [342, 34] on div "Practice complete Indian Economy AVG TIME PER ATTEMPT 40s CORRECT ANSWERS 12 ou…" at bounding box center [391, 189] width 782 height 378
click at [369, 322] on button "Practice later" at bounding box center [342, 328] width 90 height 24
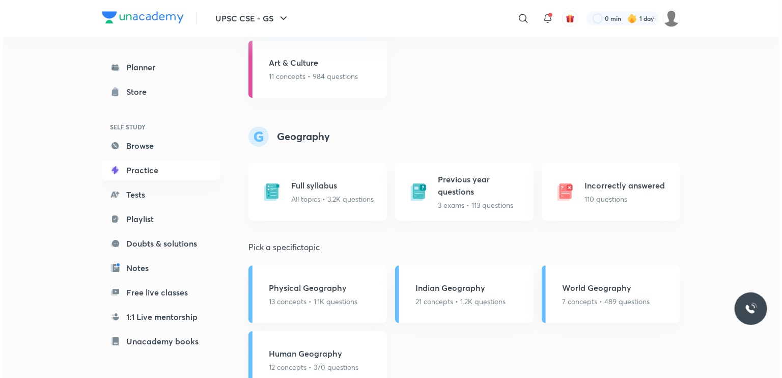
scroll to position [1444, 0]
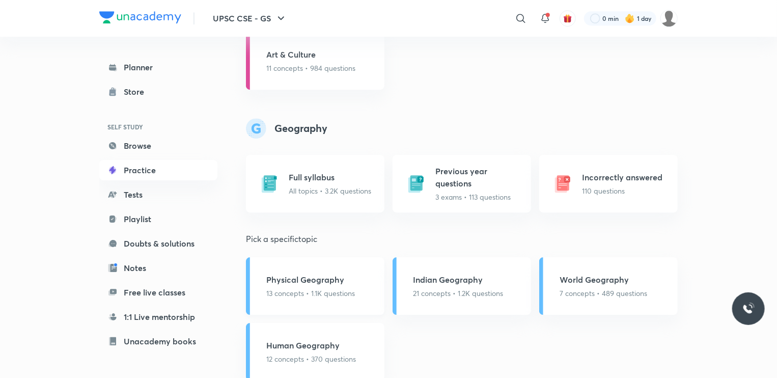
click at [314, 291] on p "13 concepts • 1.1K questions" at bounding box center [310, 293] width 89 height 11
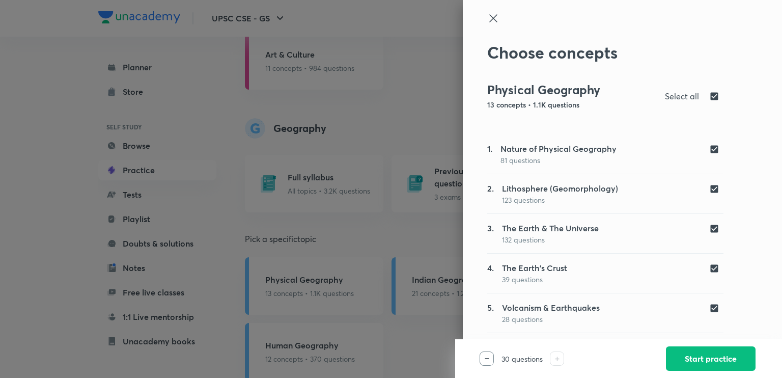
click at [709, 89] on div "Physical Geography 13 concepts • 1.1K questions Select all" at bounding box center [605, 95] width 236 height 27
click at [709, 95] on input "checkbox" at bounding box center [716, 96] width 14 height 12
checkbox input "false"
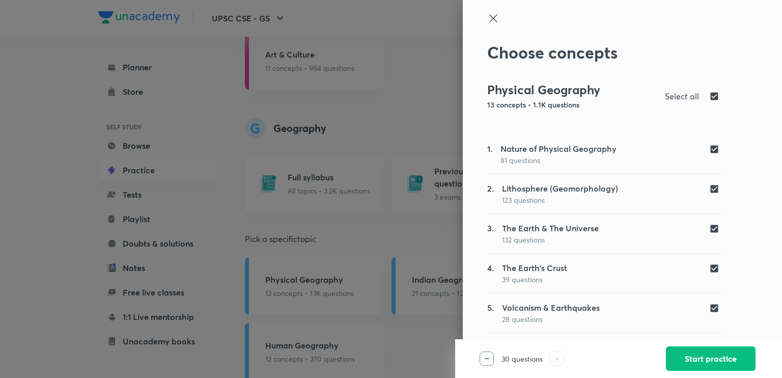
checkbox input "false"
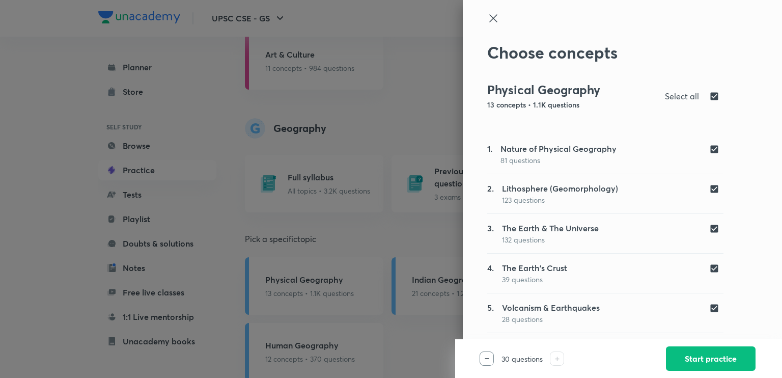
checkbox input "false"
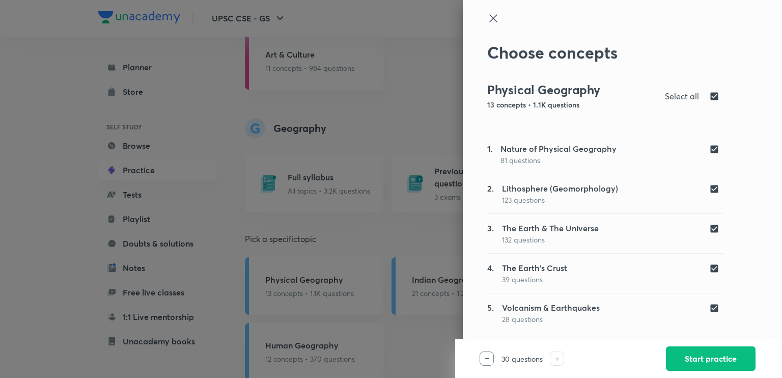
checkbox input "false"
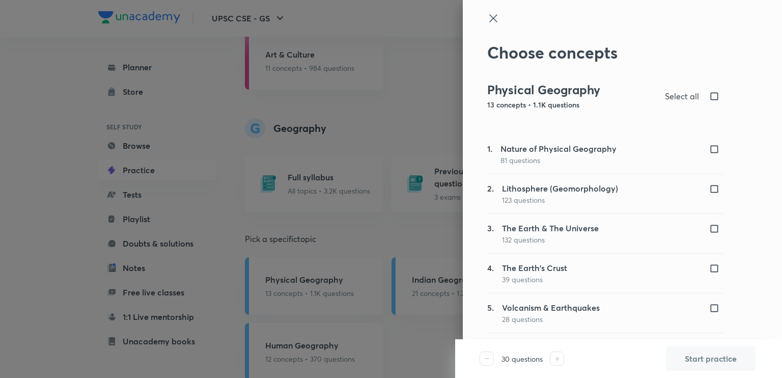
click at [709, 232] on input "checkbox" at bounding box center [716, 229] width 14 height 10
checkbox input "true"
click at [698, 354] on button "Start practice" at bounding box center [711, 357] width 90 height 24
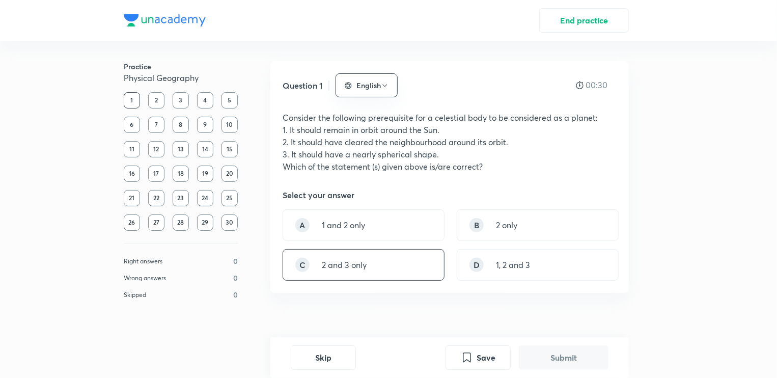
click at [334, 262] on p "2 and 3 only" at bounding box center [344, 265] width 45 height 12
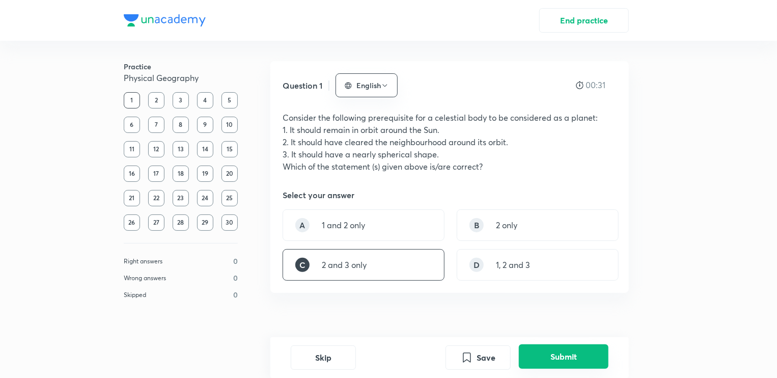
click at [560, 350] on button "Submit" at bounding box center [564, 356] width 90 height 24
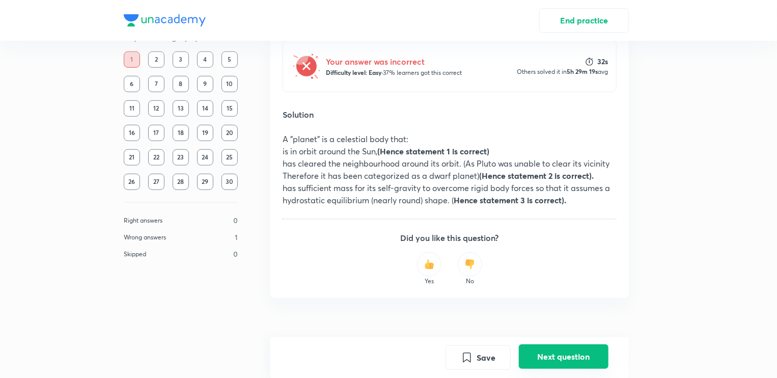
click at [560, 350] on button "Next question" at bounding box center [564, 356] width 90 height 24
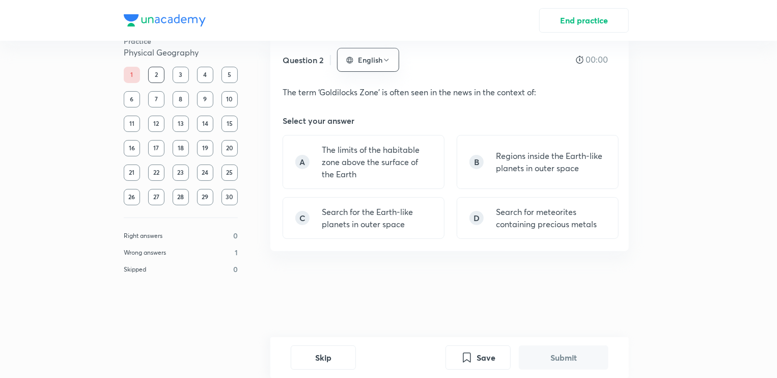
scroll to position [0, 0]
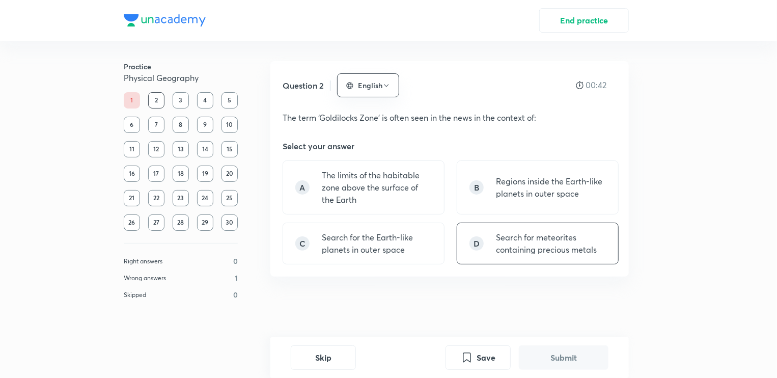
click at [512, 245] on p "Search for meteorites containing precious metals" at bounding box center [551, 243] width 110 height 24
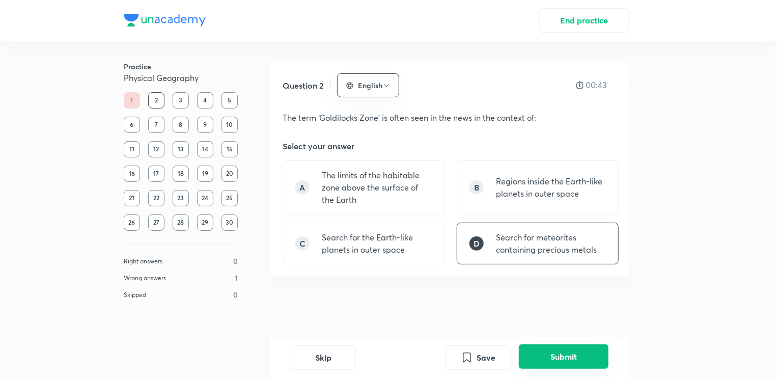
click at [542, 356] on button "Submit" at bounding box center [564, 356] width 90 height 24
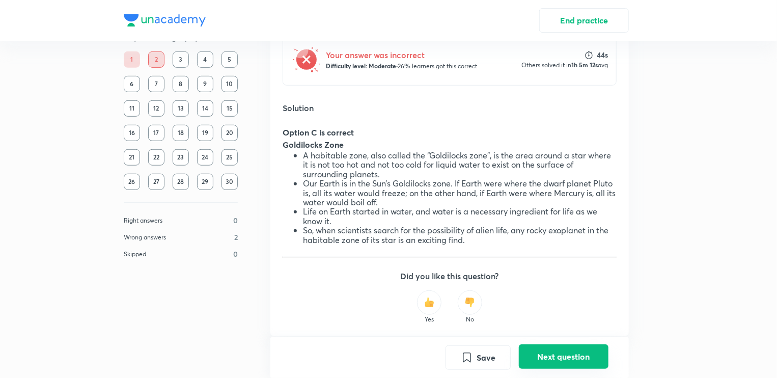
click at [535, 355] on button "Next question" at bounding box center [564, 356] width 90 height 24
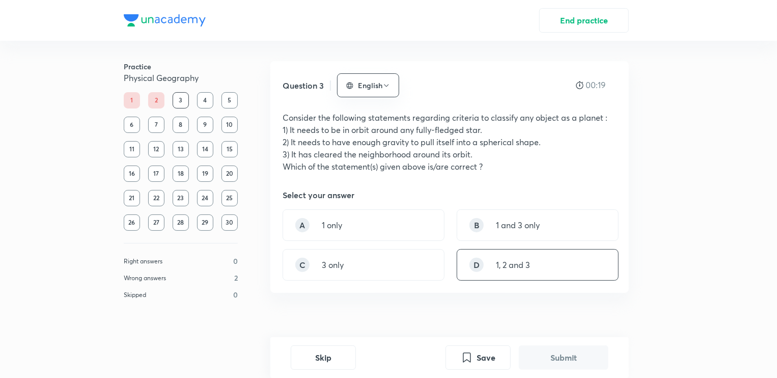
click at [546, 265] on div "D 1, 2 and 3" at bounding box center [538, 265] width 162 height 32
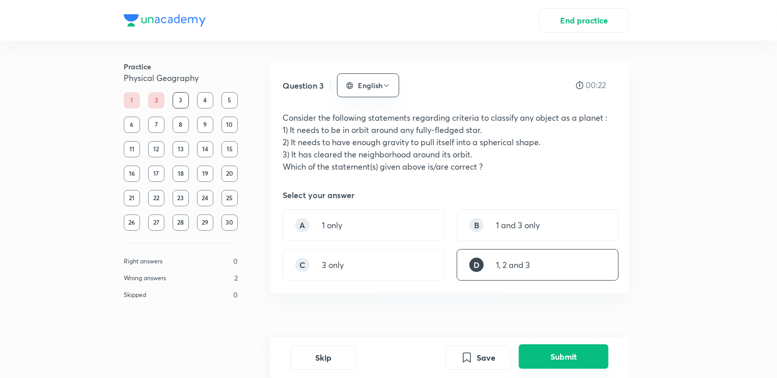
click at [576, 353] on button "Submit" at bounding box center [564, 356] width 90 height 24
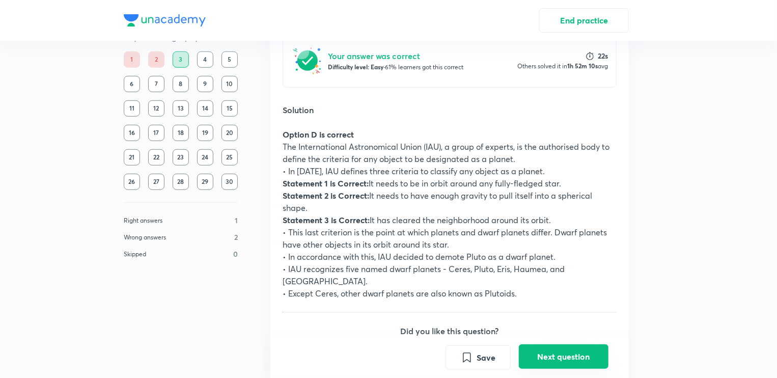
click at [576, 353] on button "Next question" at bounding box center [564, 356] width 90 height 24
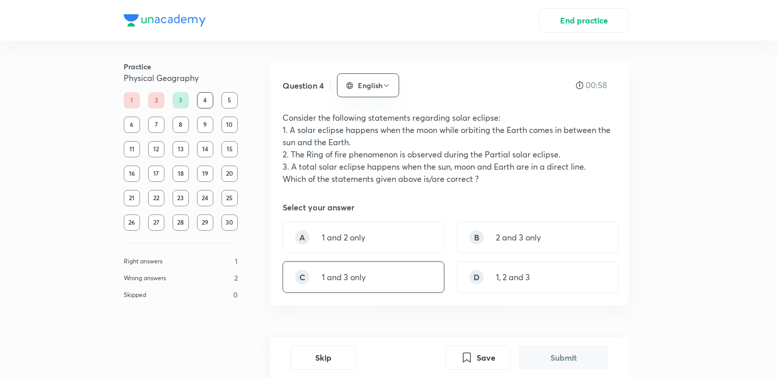
click at [371, 284] on div "C 1 and 3 only" at bounding box center [364, 277] width 162 height 32
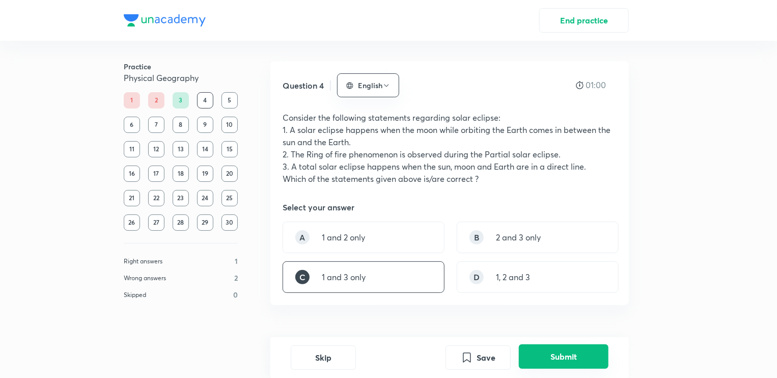
click at [541, 364] on button "Submit" at bounding box center [564, 356] width 90 height 24
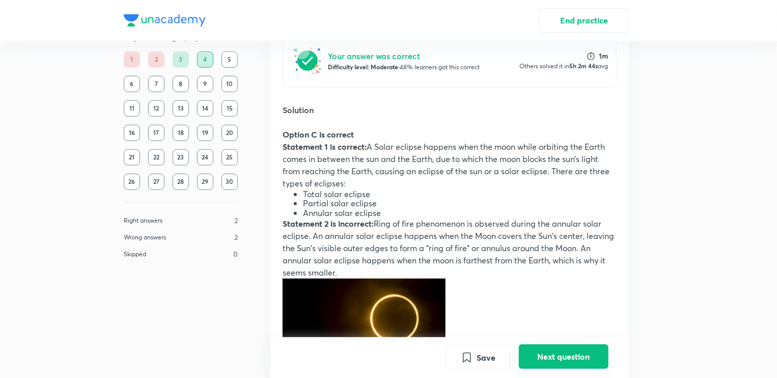
click at [536, 361] on button "Next question" at bounding box center [564, 356] width 90 height 24
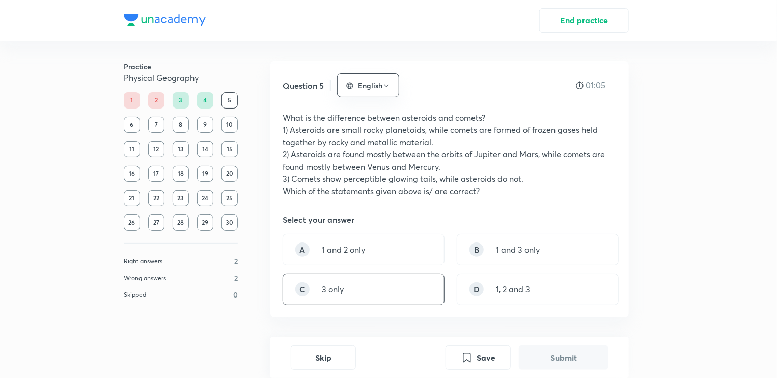
click at [381, 291] on div "C 3 only" at bounding box center [364, 289] width 162 height 32
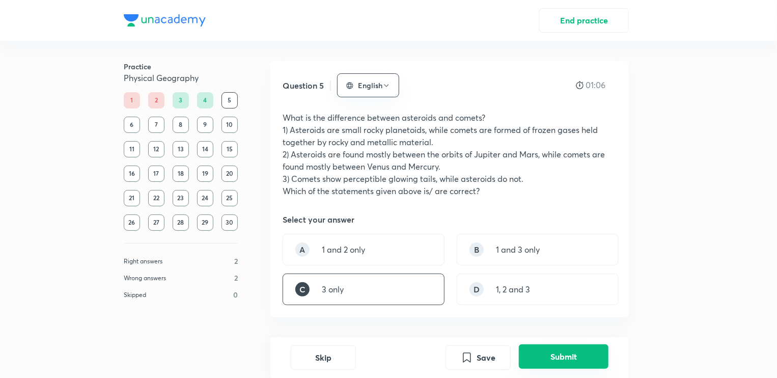
click at [541, 351] on button "Submit" at bounding box center [564, 356] width 90 height 24
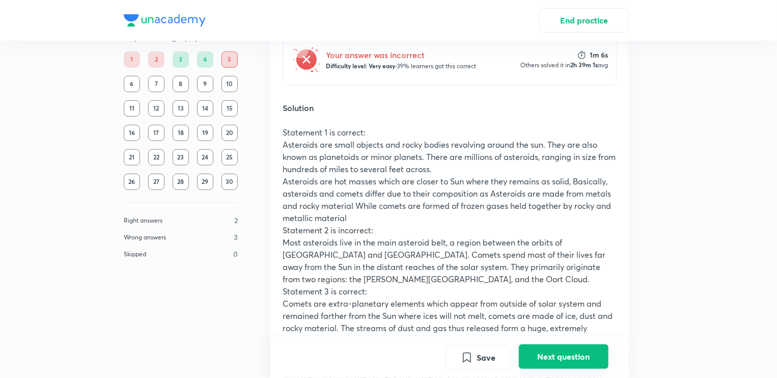
click at [548, 352] on button "Next question" at bounding box center [564, 356] width 90 height 24
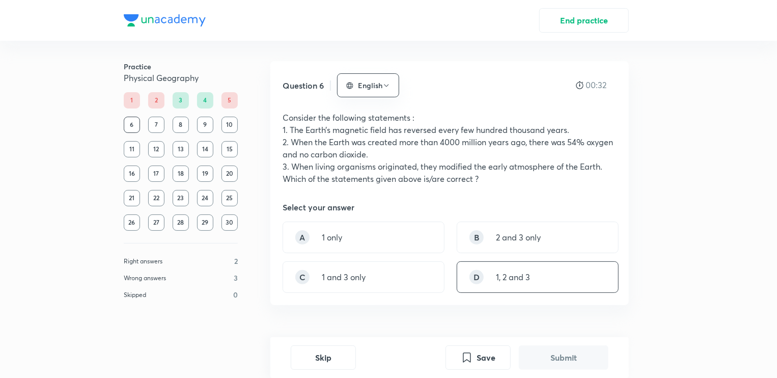
click at [525, 288] on div "D 1, 2 and 3" at bounding box center [538, 277] width 162 height 32
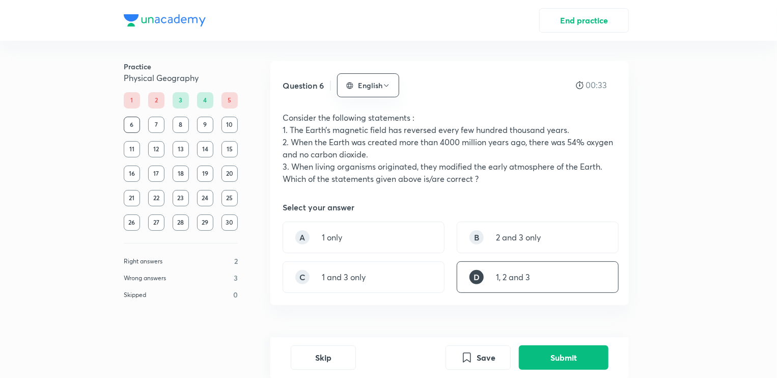
click at [525, 288] on div "D 1, 2 and 3" at bounding box center [538, 277] width 162 height 32
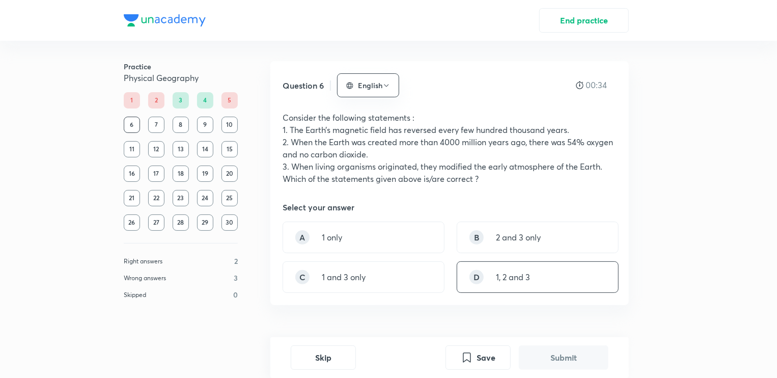
click at [545, 285] on div "D 1, 2 and 3" at bounding box center [538, 277] width 162 height 32
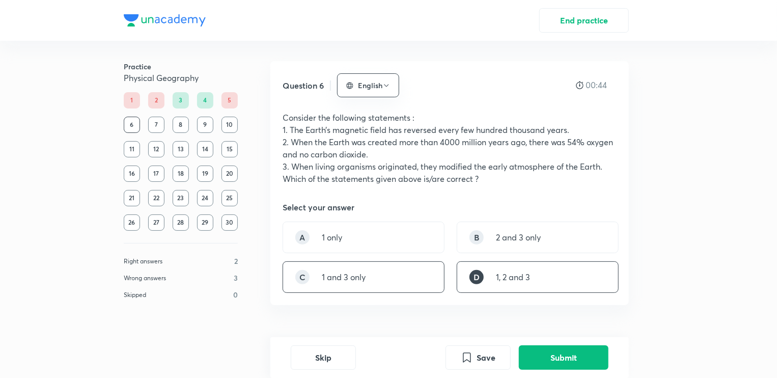
click at [367, 287] on div "C 1 and 3 only" at bounding box center [364, 277] width 162 height 32
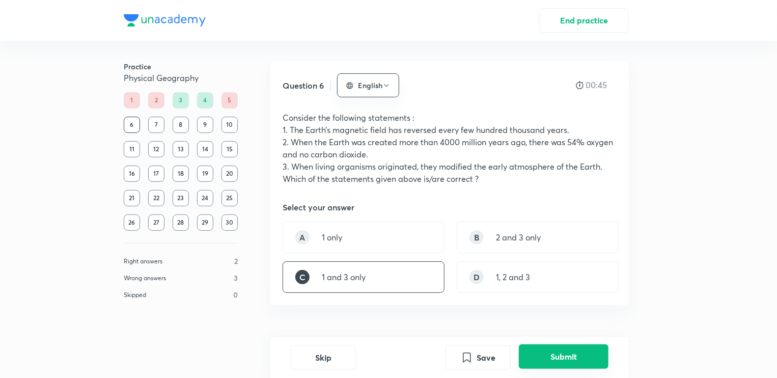
click at [564, 354] on button "Submit" at bounding box center [564, 356] width 90 height 24
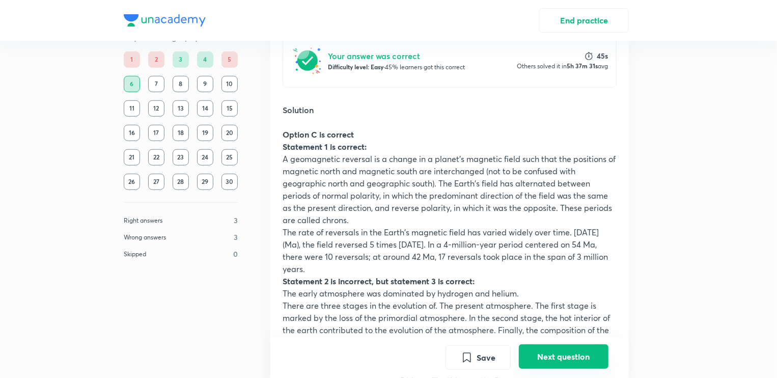
click at [564, 354] on button "Next question" at bounding box center [564, 356] width 90 height 24
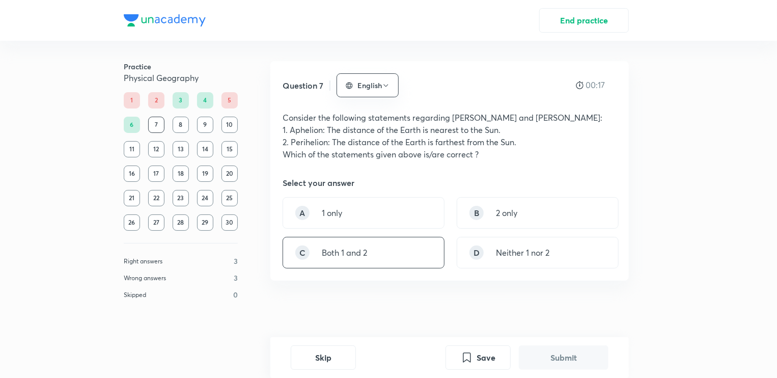
click at [399, 254] on div "C Both 1 and 2" at bounding box center [364, 253] width 162 height 32
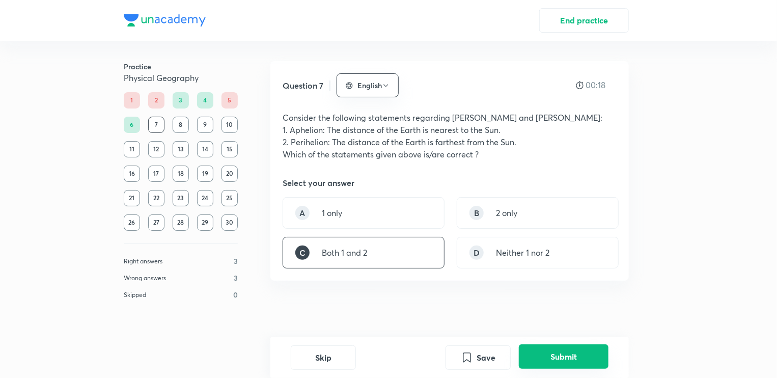
click at [525, 363] on button "Submit" at bounding box center [564, 356] width 90 height 24
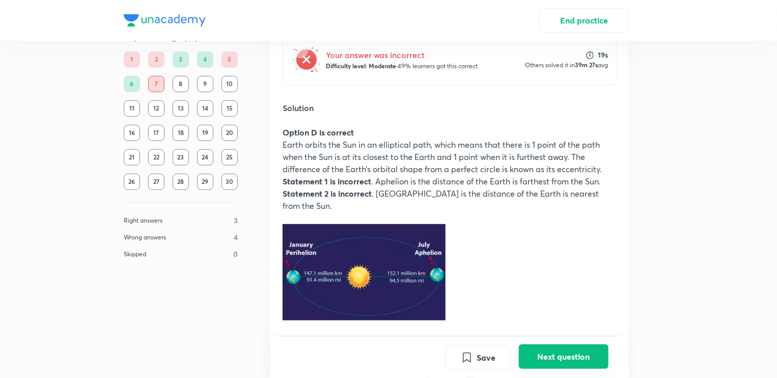
click at [534, 362] on button "Next question" at bounding box center [564, 356] width 90 height 24
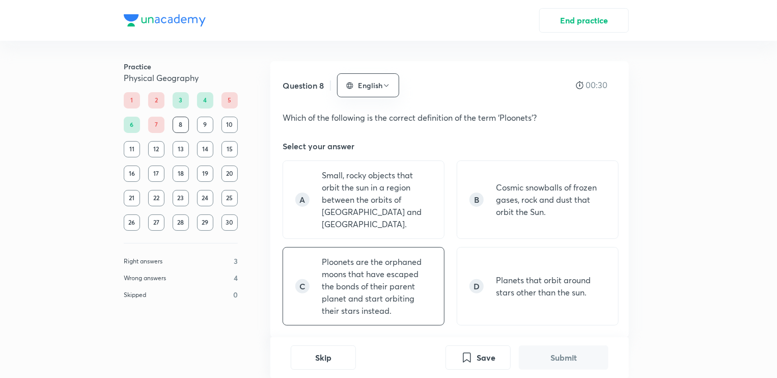
click at [409, 297] on p "Ploonets are the orphaned moons that have escaped the bonds of their parent pla…" at bounding box center [377, 286] width 110 height 61
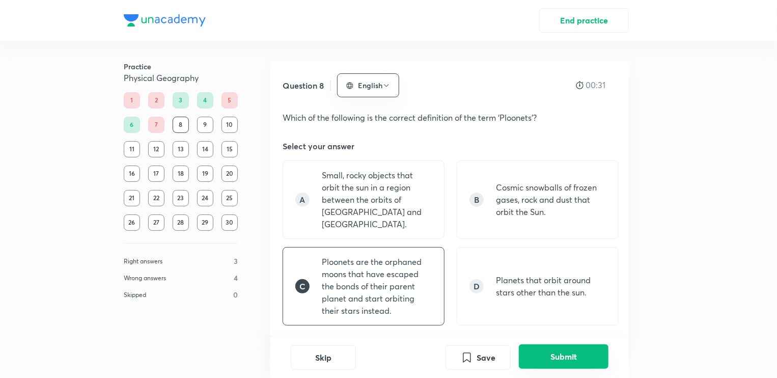
click at [540, 355] on button "Submit" at bounding box center [564, 356] width 90 height 24
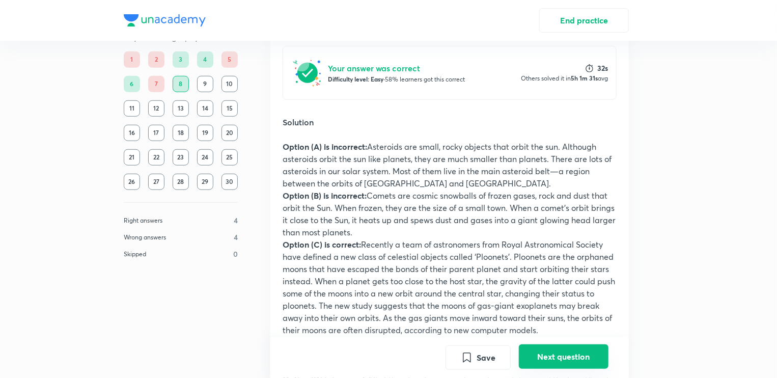
click at [540, 355] on button "Next question" at bounding box center [564, 356] width 90 height 24
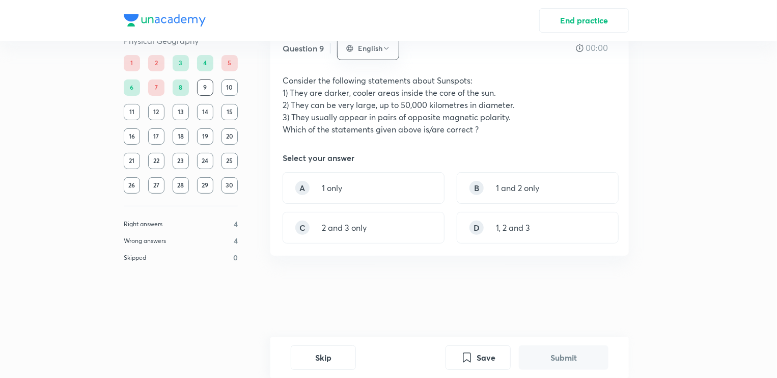
scroll to position [0, 0]
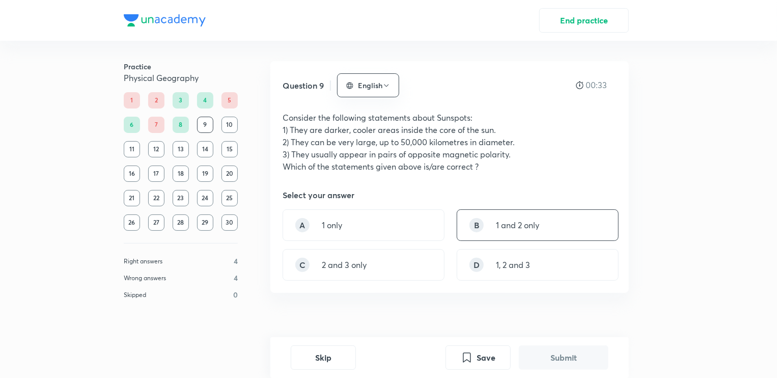
click at [535, 231] on div "B 1 and 2 only" at bounding box center [538, 225] width 162 height 32
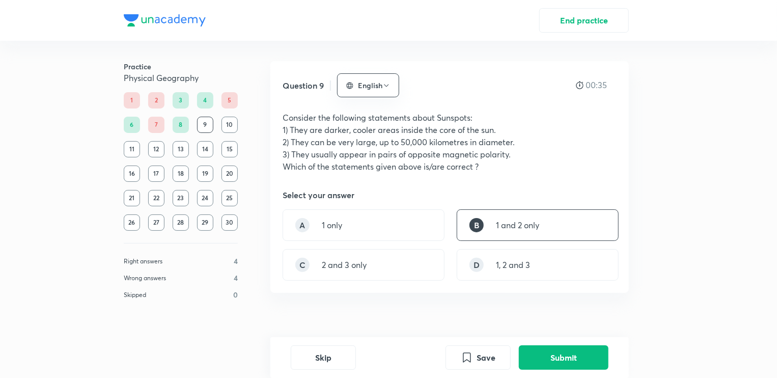
click at [568, 343] on div "Skip Save Submit" at bounding box center [449, 357] width 358 height 41
click at [575, 368] on button "Submit" at bounding box center [564, 356] width 90 height 24
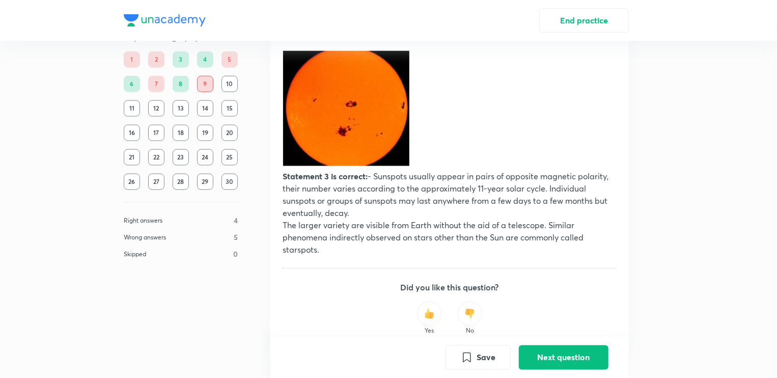
scroll to position [680, 0]
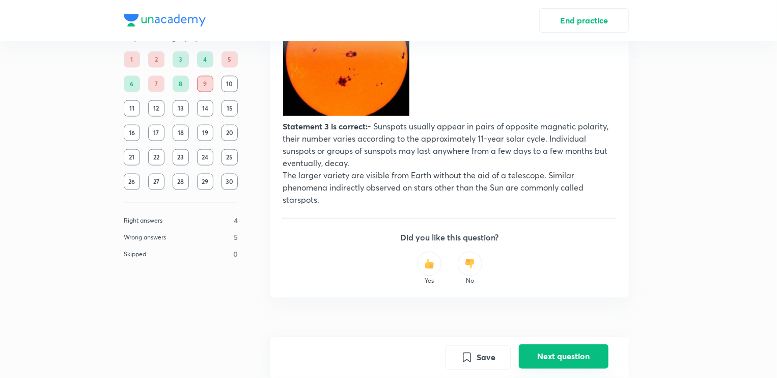
click at [550, 350] on button "Next question" at bounding box center [564, 356] width 90 height 24
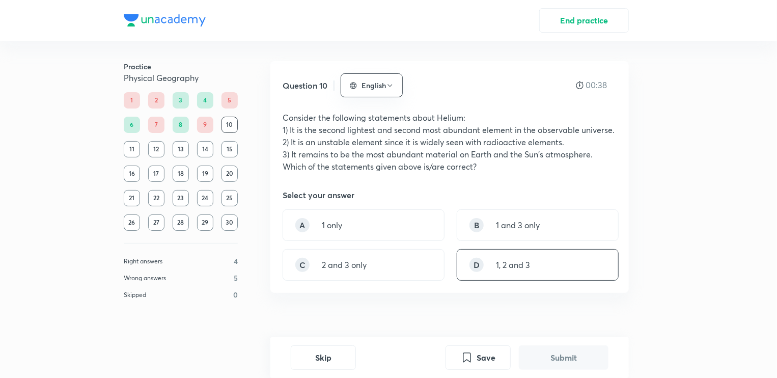
click at [521, 269] on p "1, 2 and 3" at bounding box center [513, 265] width 34 height 12
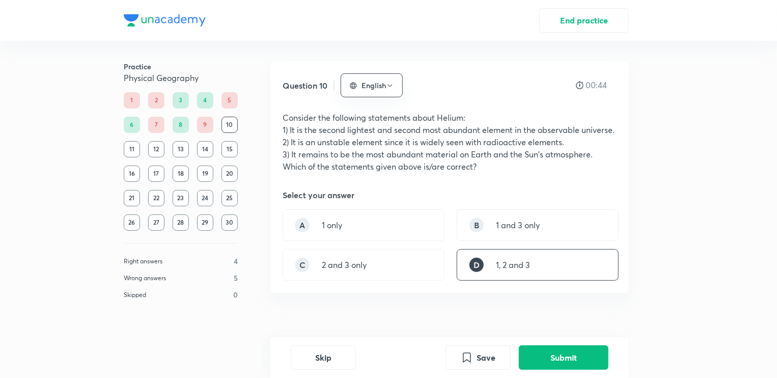
click at [558, 331] on div "Question 10 English 00:44 Consider the following statements about Helium: 1) It…" at bounding box center [449, 207] width 358 height 293
click at [564, 354] on button "Submit" at bounding box center [564, 356] width 90 height 24
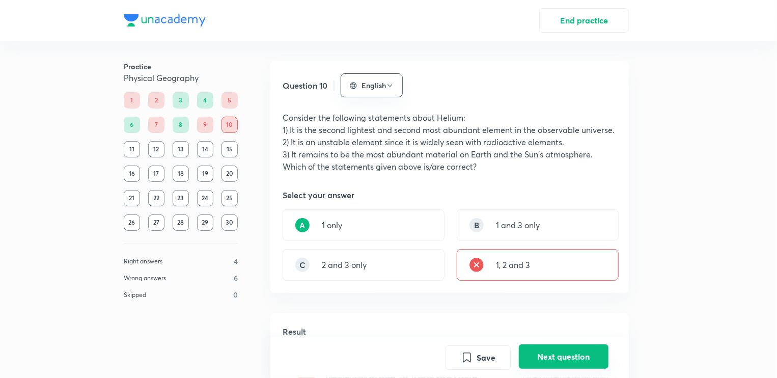
scroll to position [312, 0]
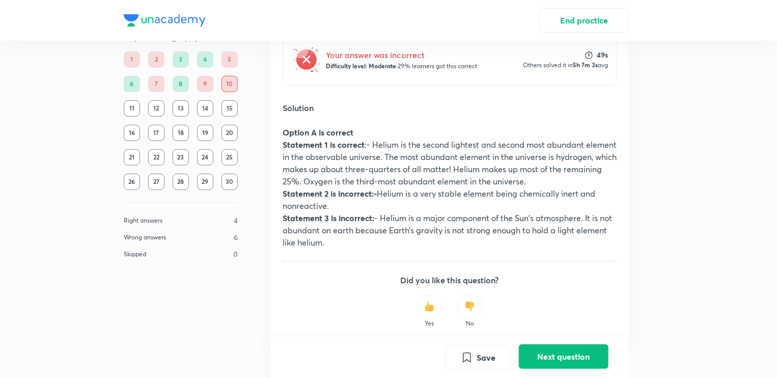
click at [564, 354] on button "Next question" at bounding box center [564, 356] width 90 height 24
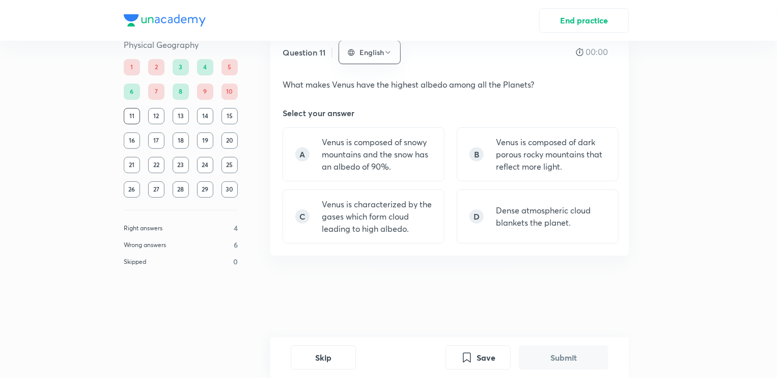
scroll to position [0, 0]
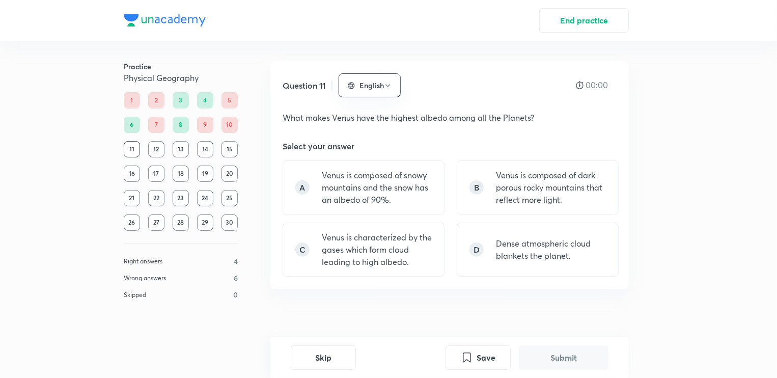
click at [564, 354] on button "Submit" at bounding box center [564, 357] width 90 height 24
click at [484, 249] on div "D Dense atmospheric cloud blankets the planet." at bounding box center [538, 250] width 162 height 54
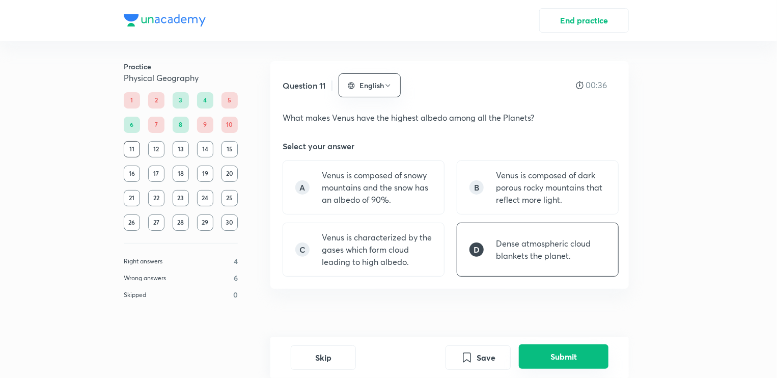
click at [576, 355] on button "Submit" at bounding box center [564, 356] width 90 height 24
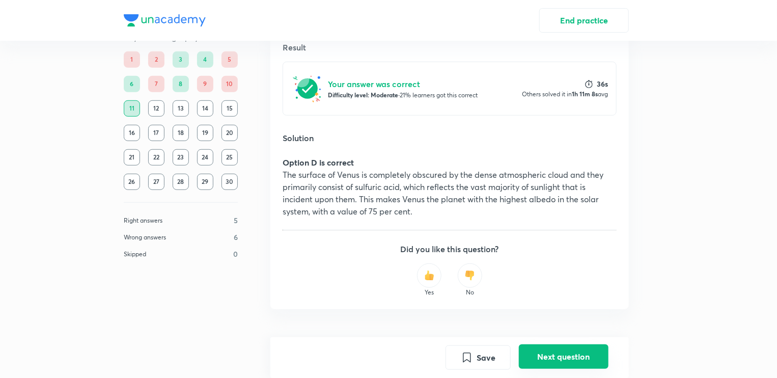
click at [576, 355] on button "Next question" at bounding box center [564, 356] width 90 height 24
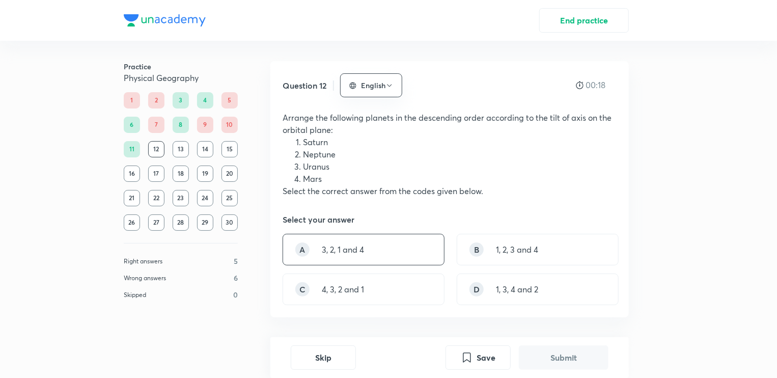
click at [392, 252] on div "A 3, 2, 1 and 4" at bounding box center [364, 250] width 162 height 32
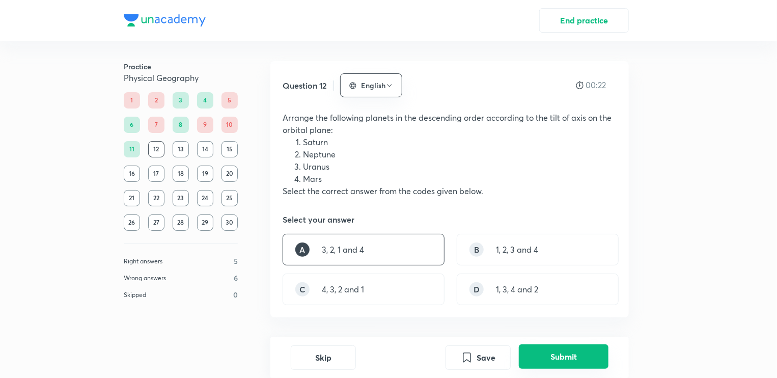
click at [593, 350] on button "Submit" at bounding box center [564, 356] width 90 height 24
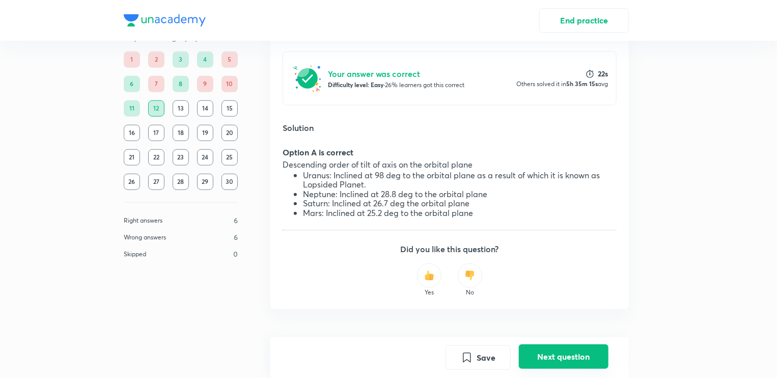
click at [577, 358] on button "Next question" at bounding box center [564, 356] width 90 height 24
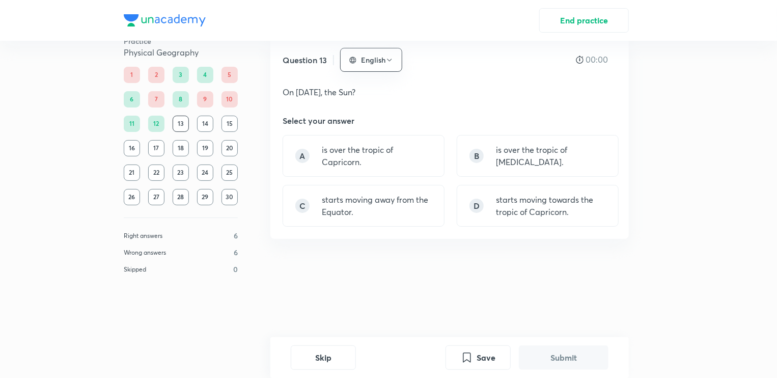
scroll to position [0, 0]
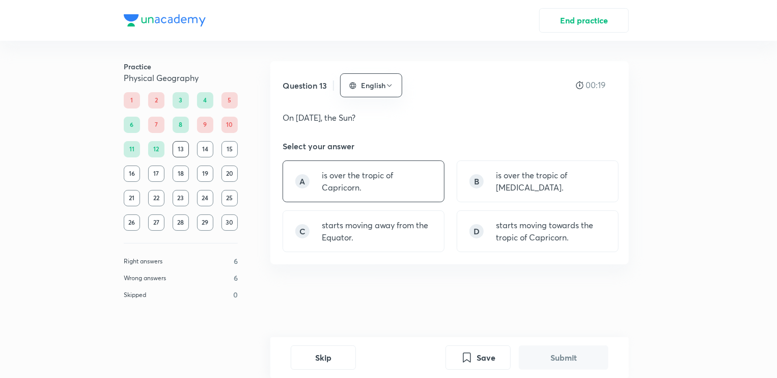
click at [399, 185] on p "is over the tropic of Capricorn." at bounding box center [377, 181] width 110 height 24
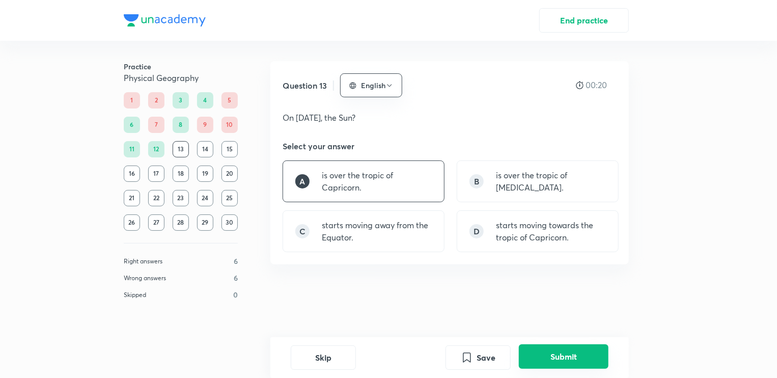
click at [554, 362] on button "Submit" at bounding box center [564, 356] width 90 height 24
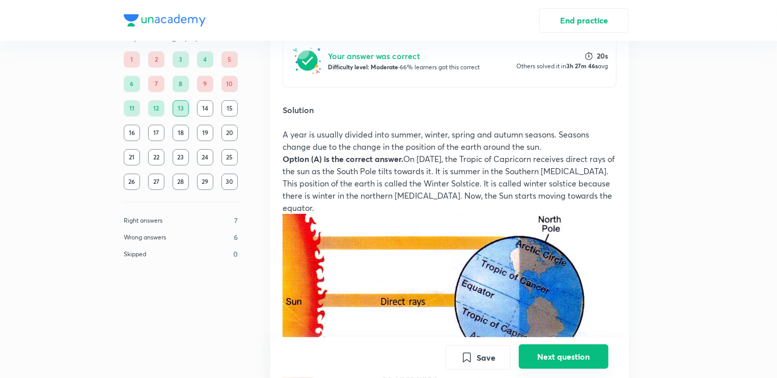
click at [554, 362] on button "Next question" at bounding box center [564, 356] width 90 height 24
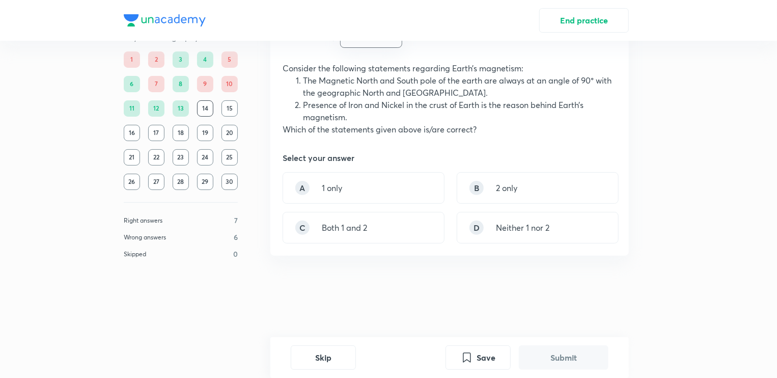
scroll to position [0, 0]
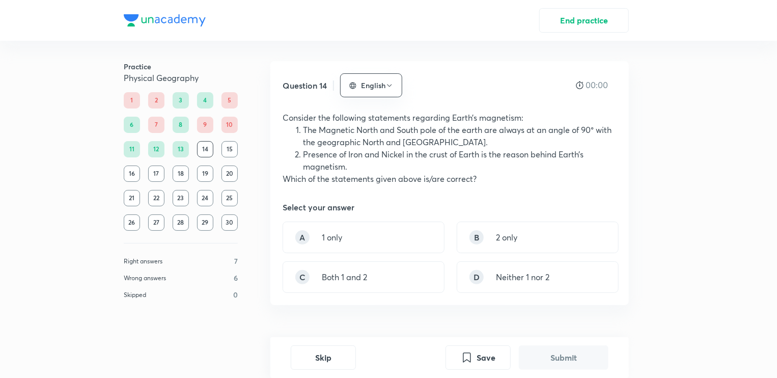
click at [554, 362] on button "Submit" at bounding box center [564, 357] width 90 height 24
click at [543, 245] on div "B 2 only" at bounding box center [538, 237] width 162 height 32
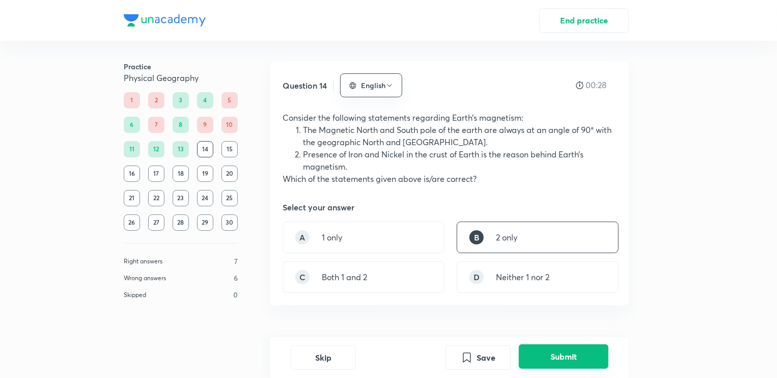
click at [580, 351] on button "Submit" at bounding box center [564, 356] width 90 height 24
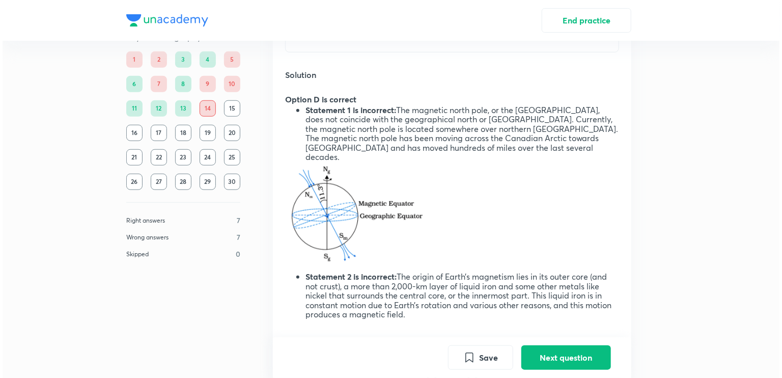
scroll to position [358, 0]
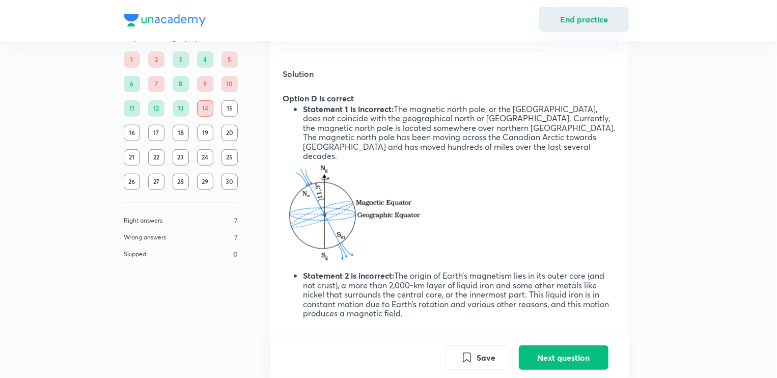
click at [567, 20] on button "End practice" at bounding box center [584, 19] width 90 height 24
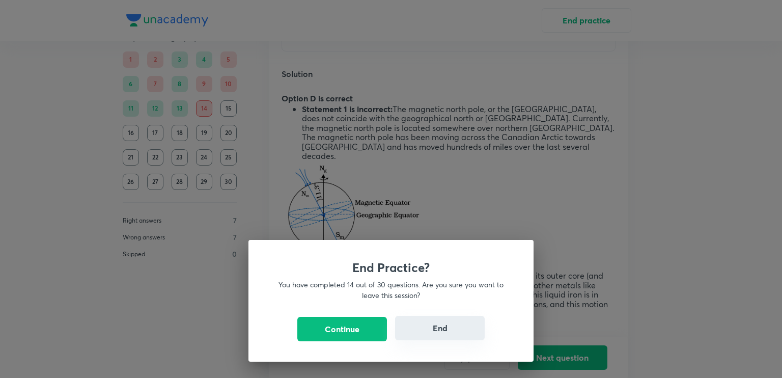
click at [422, 321] on button "End" at bounding box center [440, 328] width 90 height 24
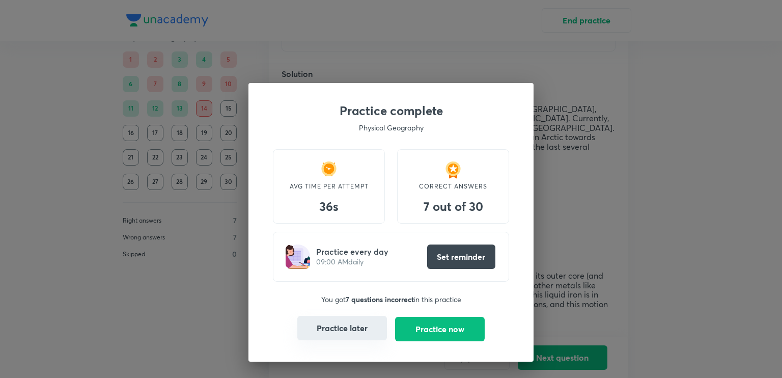
click at [324, 337] on button "Practice later" at bounding box center [342, 328] width 90 height 24
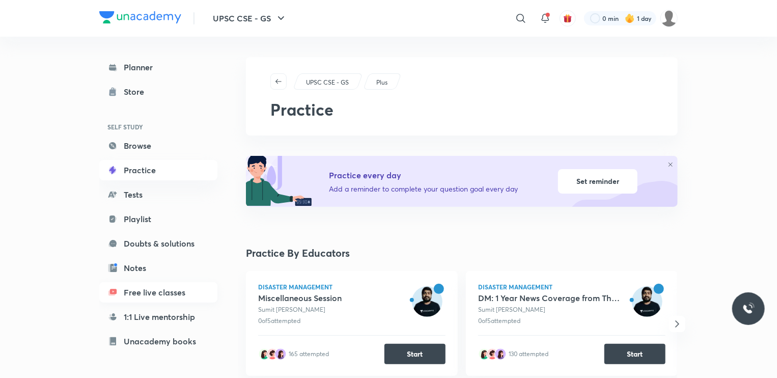
scroll to position [80, 0]
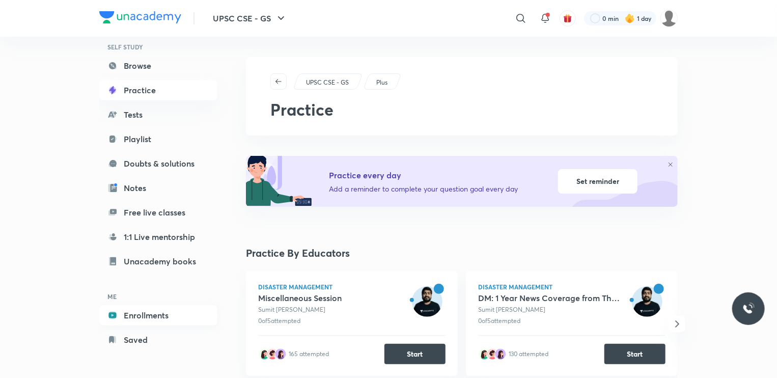
click at [165, 313] on link "Enrollments" at bounding box center [158, 315] width 118 height 20
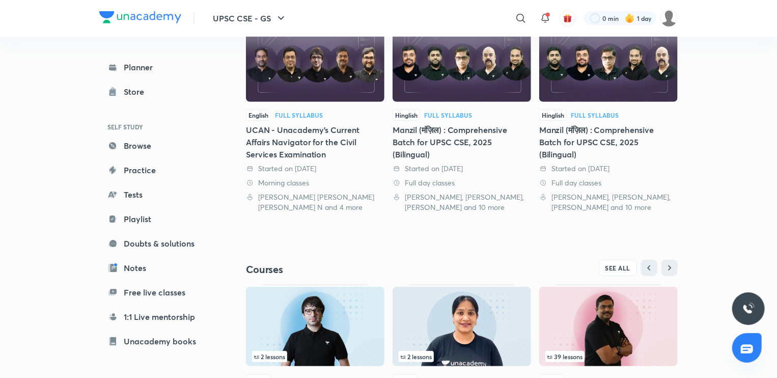
scroll to position [334, 0]
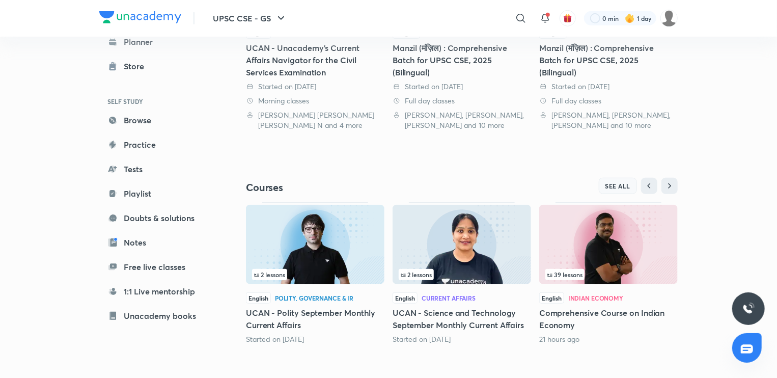
click at [607, 189] on span "SEE ALL" at bounding box center [617, 185] width 25 height 7
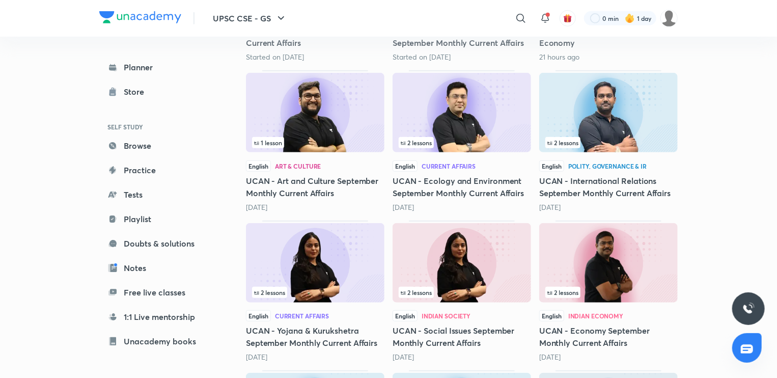
scroll to position [275, 0]
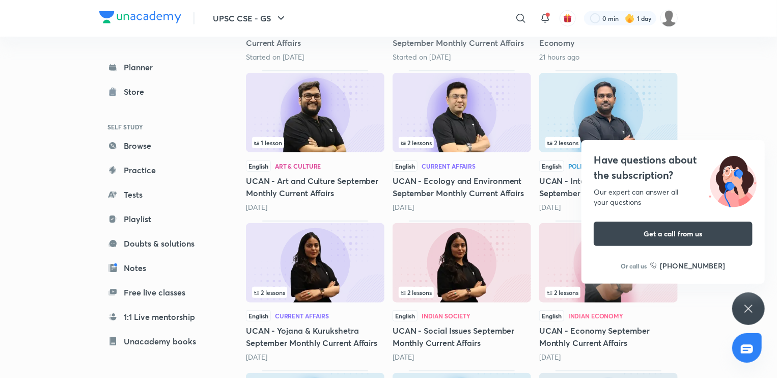
click at [563, 266] on img at bounding box center [608, 262] width 138 height 79
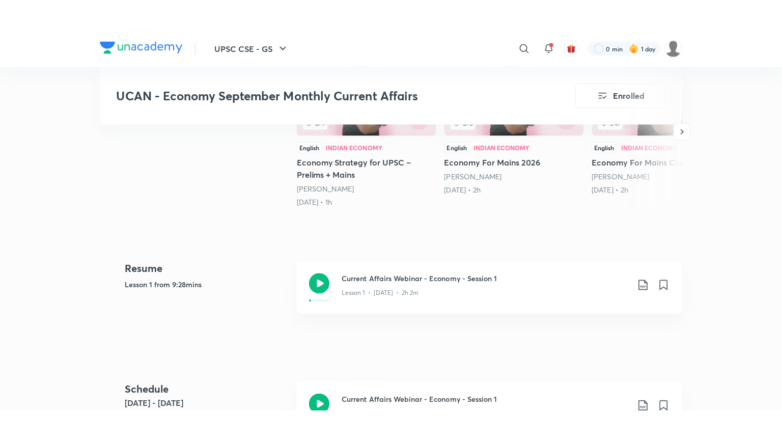
scroll to position [346, 0]
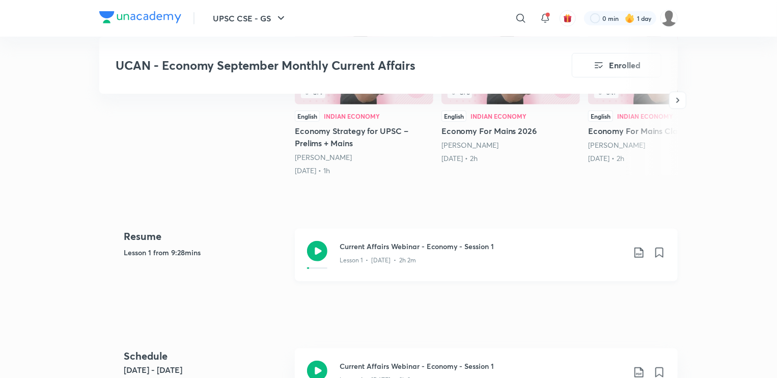
click at [423, 252] on div "Lesson 1 • [DATE] • 2h 2m" at bounding box center [482, 258] width 285 height 13
